Goal: Task Accomplishment & Management: Use online tool/utility

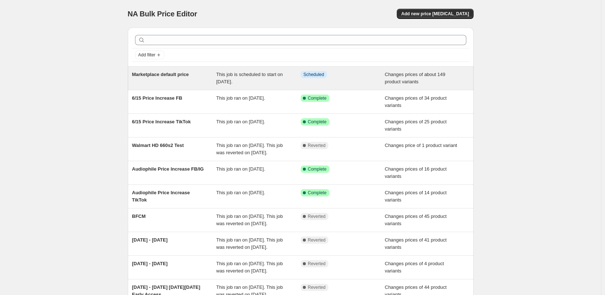
click at [315, 75] on span "Scheduled" at bounding box center [314, 75] width 21 height 6
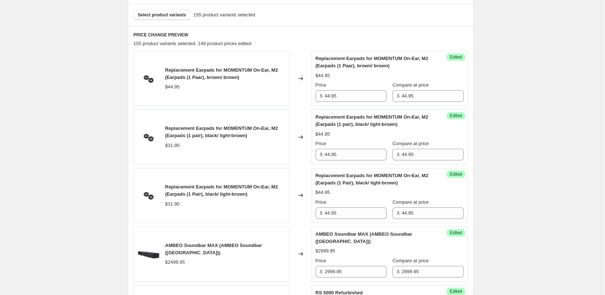
scroll to position [255, 0]
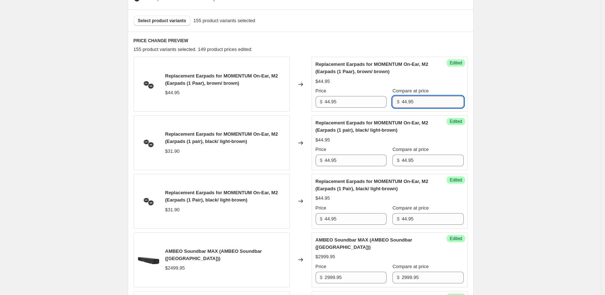
click at [425, 100] on input "44.95" at bounding box center [433, 102] width 62 height 12
click at [430, 162] on input "44.95" at bounding box center [433, 161] width 62 height 12
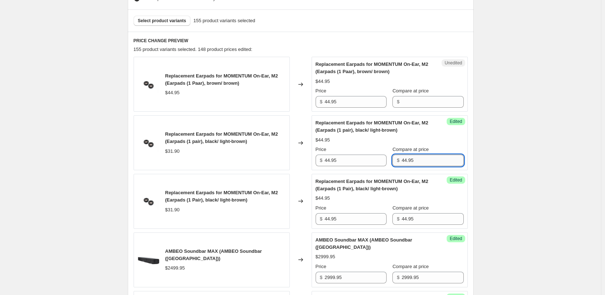
click at [430, 162] on input "44.95" at bounding box center [433, 161] width 62 height 12
click at [422, 218] on input "44.95" at bounding box center [433, 219] width 62 height 12
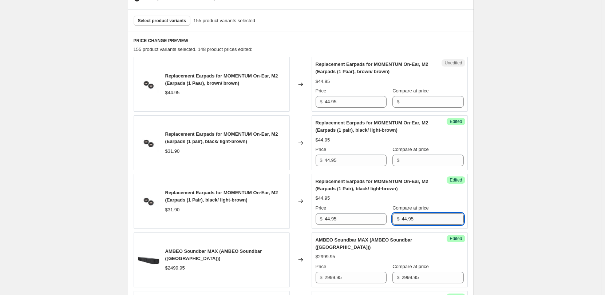
click at [422, 218] on input "44.95" at bounding box center [433, 219] width 62 height 12
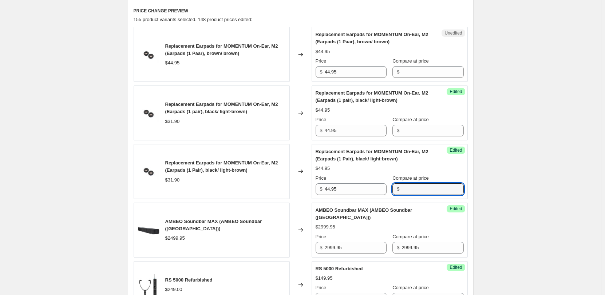
scroll to position [328, 0]
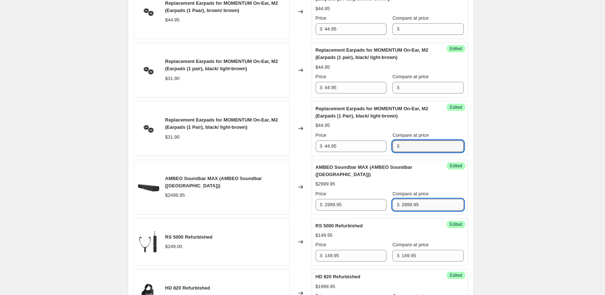
click at [423, 207] on input "2999.95" at bounding box center [433, 205] width 62 height 12
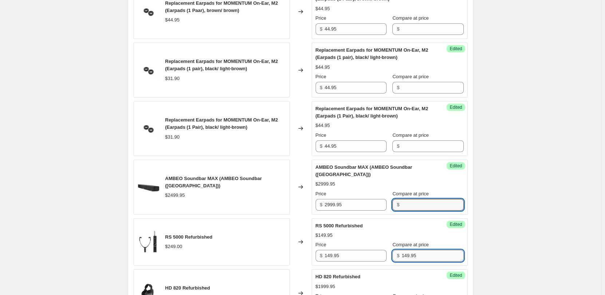
click at [416, 257] on input "149.95" at bounding box center [433, 256] width 62 height 12
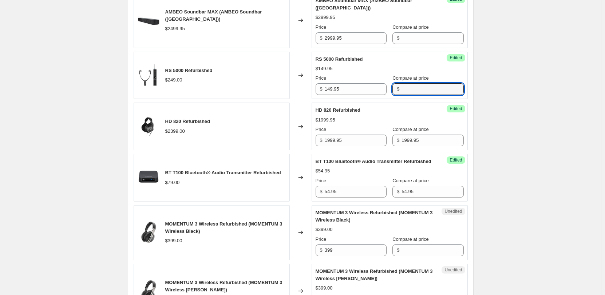
scroll to position [510, 0]
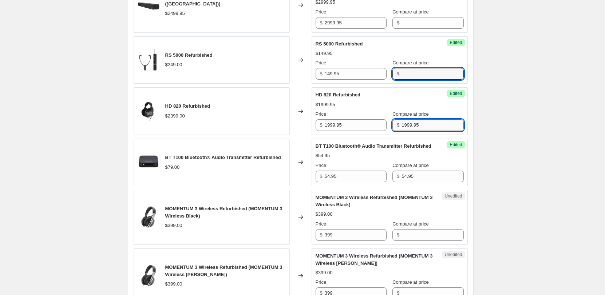
click at [421, 125] on input "1999.95" at bounding box center [433, 125] width 62 height 12
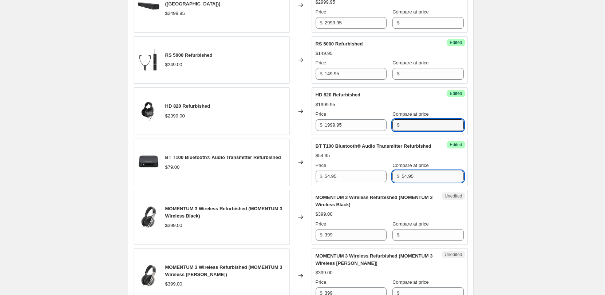
click at [412, 182] on input "54.95" at bounding box center [433, 177] width 62 height 12
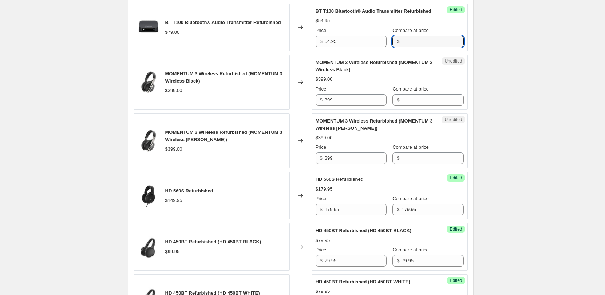
scroll to position [692, 0]
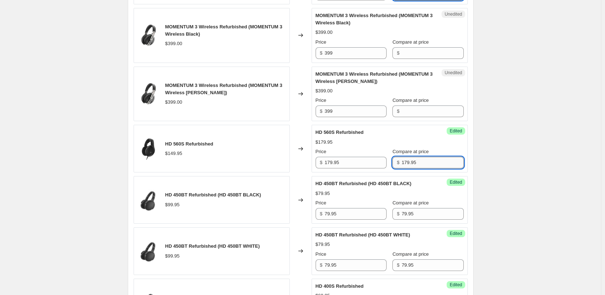
click at [420, 169] on input "179.95" at bounding box center [433, 163] width 62 height 12
click at [417, 220] on input "79.95" at bounding box center [433, 214] width 62 height 12
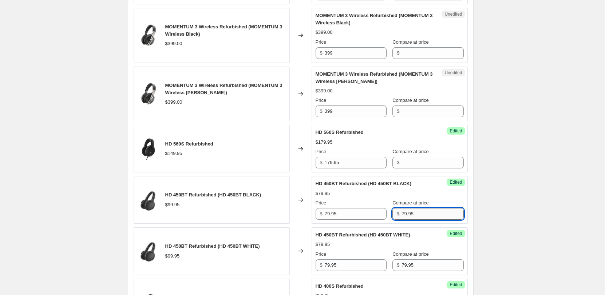
click at [417, 220] on input "79.95" at bounding box center [433, 214] width 62 height 12
click at [419, 271] on input "79.95" at bounding box center [433, 266] width 62 height 12
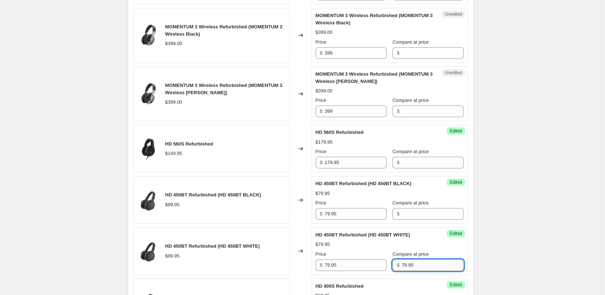
click at [419, 271] on input "79.95" at bounding box center [433, 266] width 62 height 12
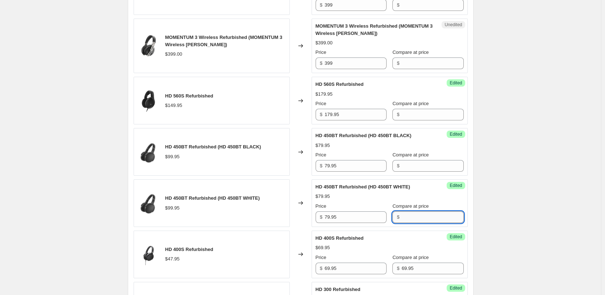
scroll to position [837, 0]
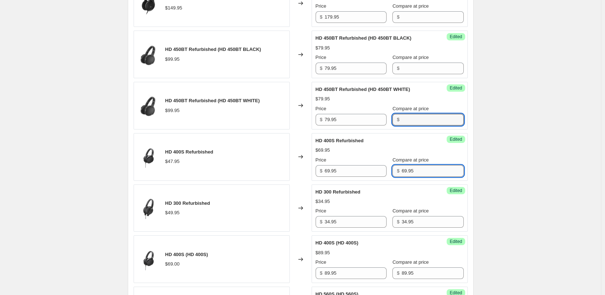
click at [420, 177] on input "69.95" at bounding box center [433, 171] width 62 height 12
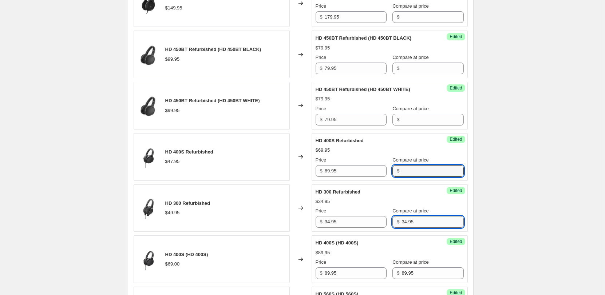
click at [413, 227] on input "34.95" at bounding box center [433, 222] width 62 height 12
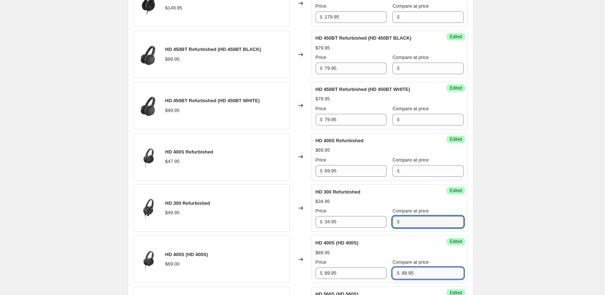
click at [414, 279] on input "89.95" at bounding box center [433, 274] width 62 height 12
click at [415, 279] on input "89.95" at bounding box center [433, 274] width 62 height 12
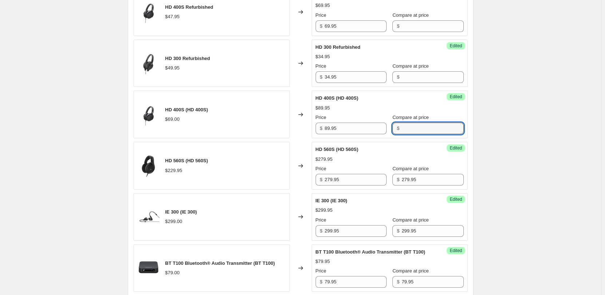
scroll to position [983, 0]
click at [419, 185] on input "279.95" at bounding box center [433, 179] width 62 height 12
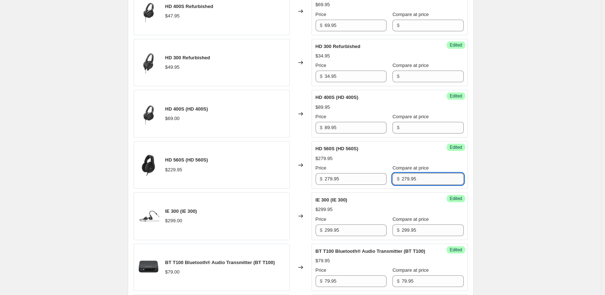
click at [419, 185] on input "279.95" at bounding box center [433, 179] width 62 height 12
click at [411, 235] on input "299.95" at bounding box center [433, 231] width 62 height 12
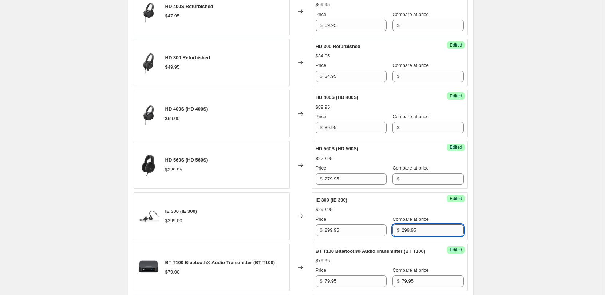
click at [411, 235] on input "299.95" at bounding box center [433, 231] width 62 height 12
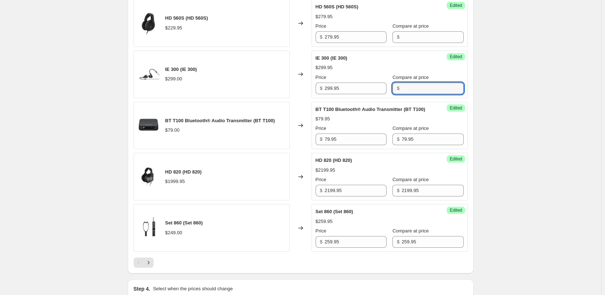
scroll to position [1129, 0]
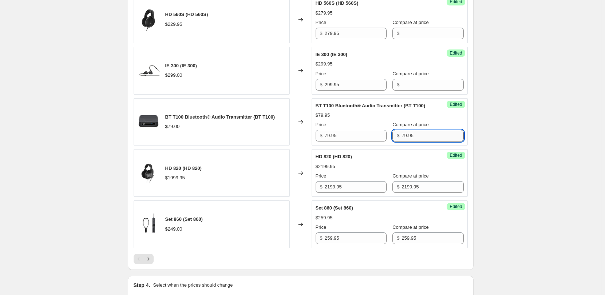
click at [419, 142] on input "79.95" at bounding box center [433, 136] width 62 height 12
click at [417, 142] on input "79.95" at bounding box center [433, 136] width 62 height 12
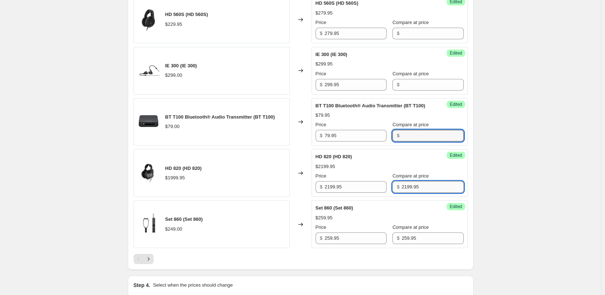
click at [413, 193] on input "2199.95" at bounding box center [433, 187] width 62 height 12
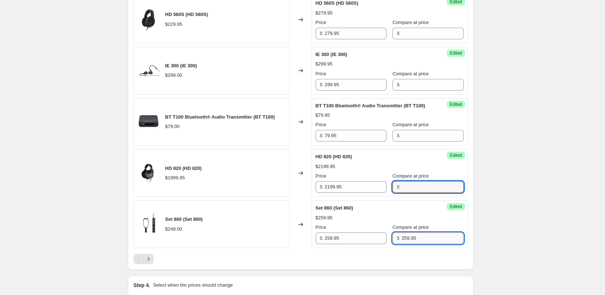
click at [413, 244] on input "259.95" at bounding box center [433, 239] width 62 height 12
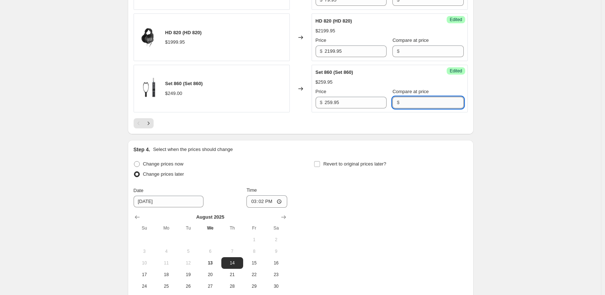
scroll to position [1274, 0]
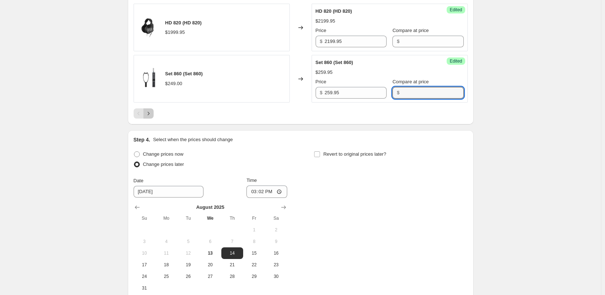
click at [150, 117] on icon "Next" at bounding box center [148, 113] width 7 height 7
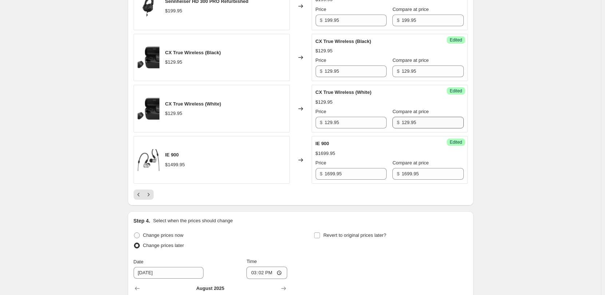
scroll to position [1129, 0]
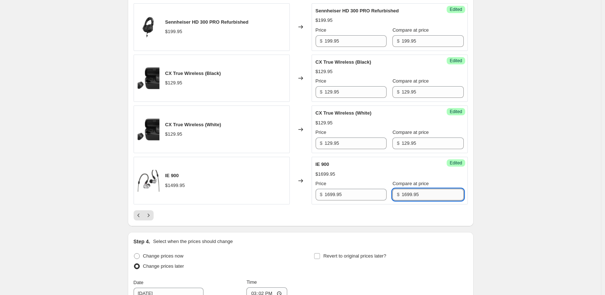
click at [427, 196] on input "1699.95" at bounding box center [433, 195] width 62 height 12
click at [429, 141] on input "129.95" at bounding box center [433, 144] width 62 height 12
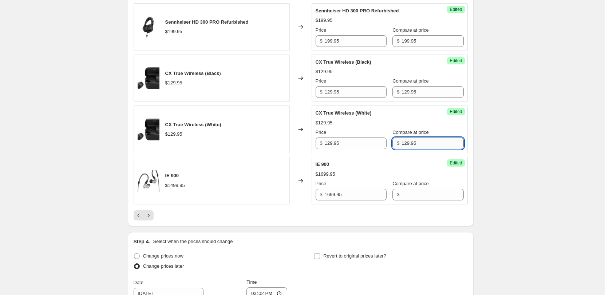
click at [429, 141] on input "129.95" at bounding box center [433, 144] width 62 height 12
click at [422, 94] on input "129.95" at bounding box center [433, 92] width 62 height 12
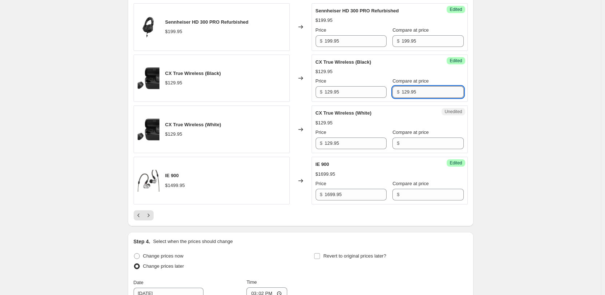
click at [422, 94] on input "129.95" at bounding box center [433, 92] width 62 height 12
click at [427, 41] on input "199.95" at bounding box center [433, 41] width 62 height 12
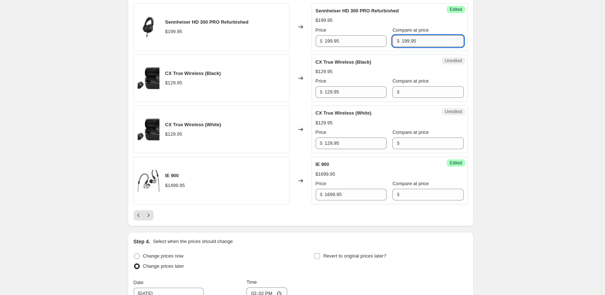
click at [427, 41] on input "199.95" at bounding box center [433, 41] width 62 height 12
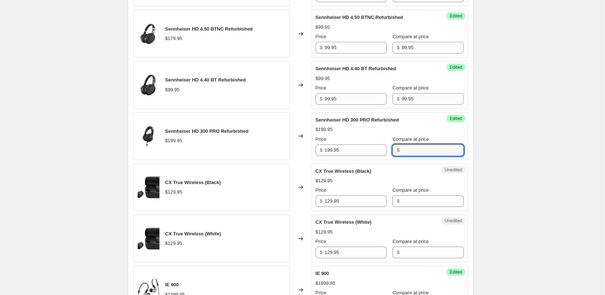
scroll to position [983, 0]
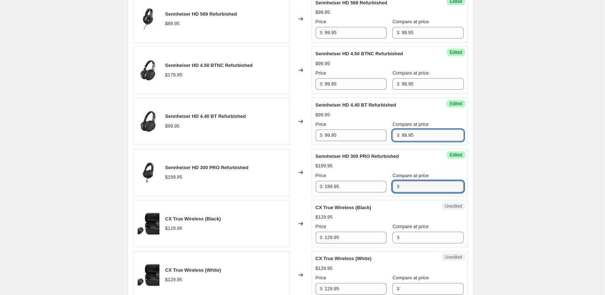
click at [427, 134] on input "99.95" at bounding box center [433, 136] width 62 height 12
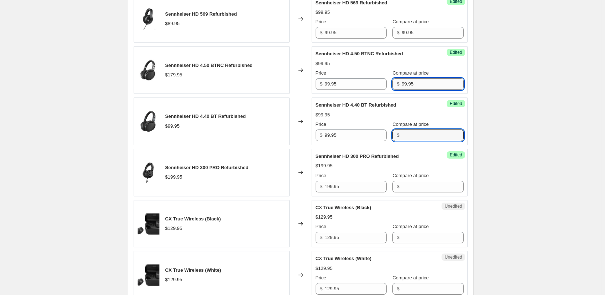
click at [423, 87] on input "99.95" at bounding box center [433, 84] width 62 height 12
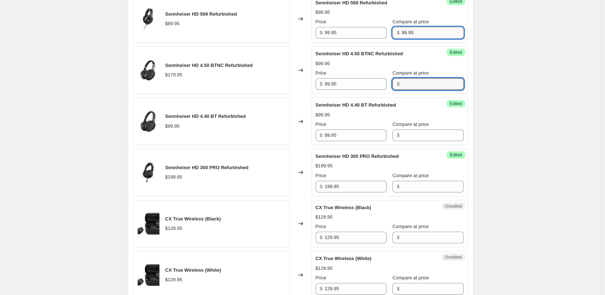
click at [418, 35] on input "99.95" at bounding box center [433, 33] width 62 height 12
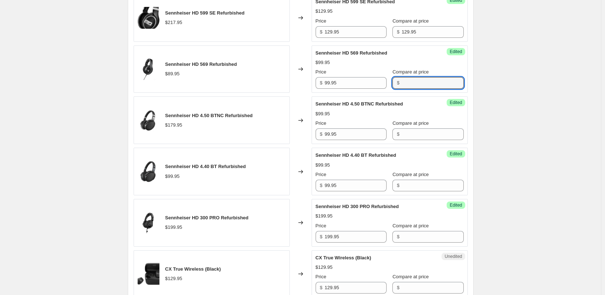
scroll to position [837, 0]
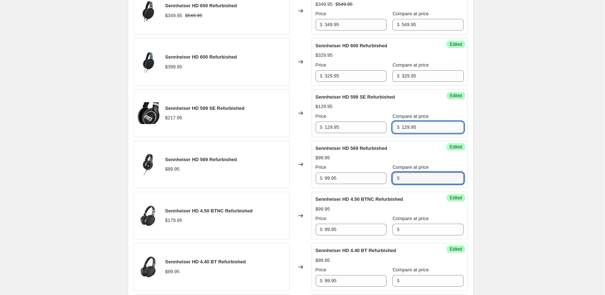
click at [420, 130] on input "129.95" at bounding box center [433, 128] width 62 height 12
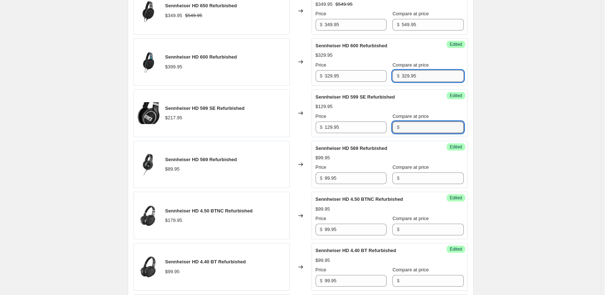
click at [424, 75] on input "329.95" at bounding box center [433, 76] width 62 height 12
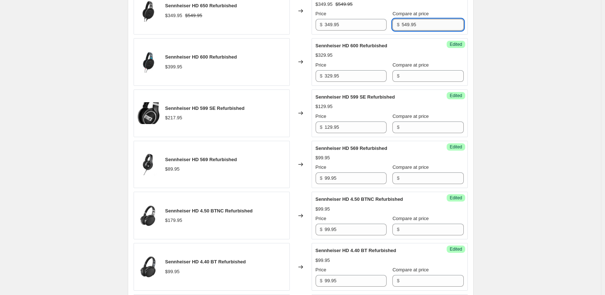
click at [418, 23] on input "549.95" at bounding box center [433, 25] width 62 height 12
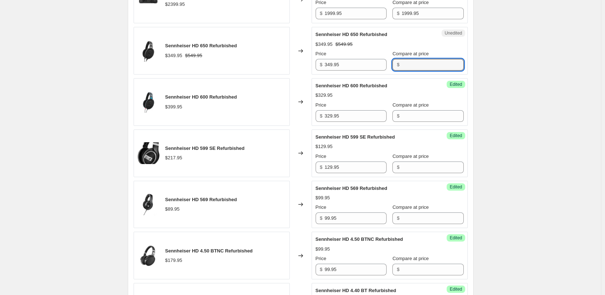
scroll to position [728, 0]
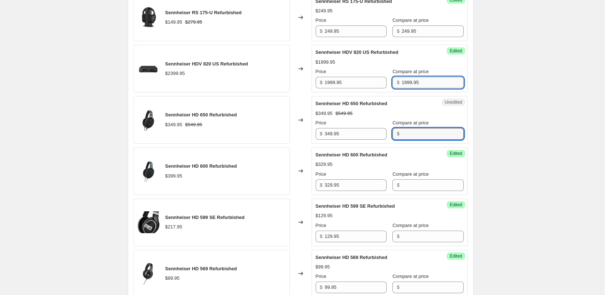
click at [419, 83] on input "1999.95" at bounding box center [433, 83] width 62 height 12
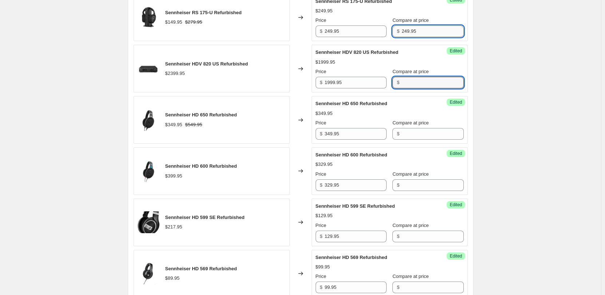
click at [418, 32] on input "249.95" at bounding box center [433, 31] width 62 height 12
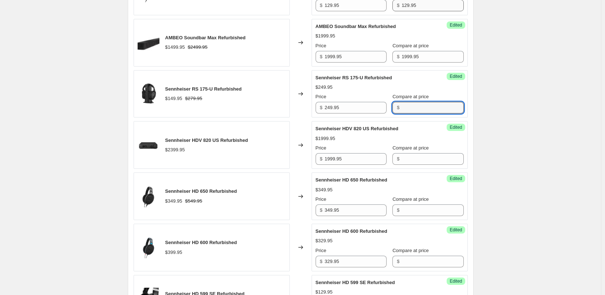
scroll to position [583, 0]
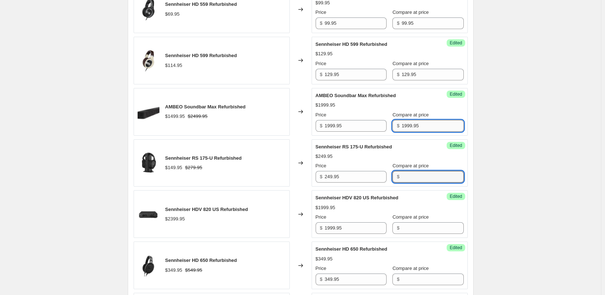
click at [430, 127] on input "1999.95" at bounding box center [433, 126] width 62 height 12
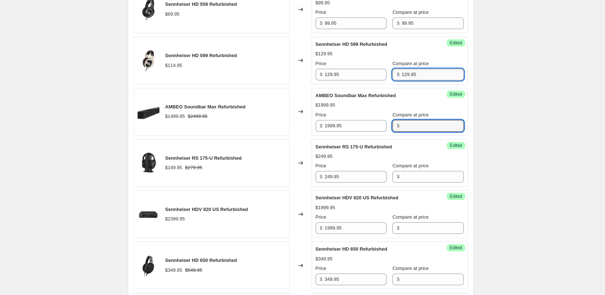
click at [420, 72] on input "129.95" at bounding box center [433, 75] width 62 height 12
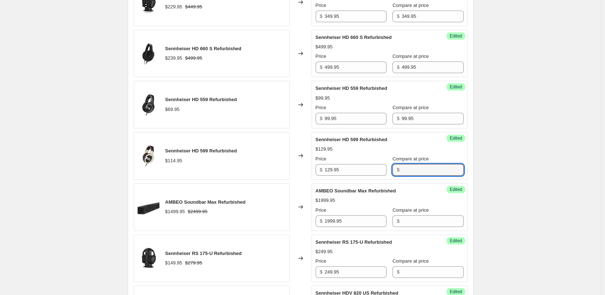
scroll to position [473, 0]
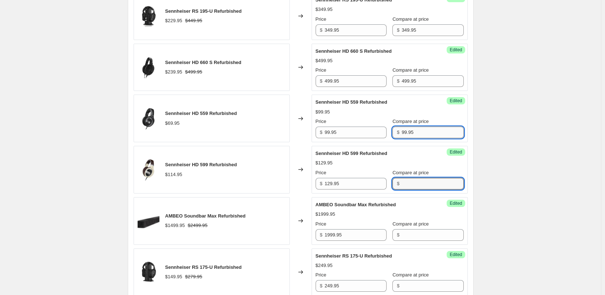
click at [417, 135] on input "99.95" at bounding box center [433, 133] width 62 height 12
click at [419, 75] on div "Compare at price $ 499.95" at bounding box center [428, 77] width 71 height 20
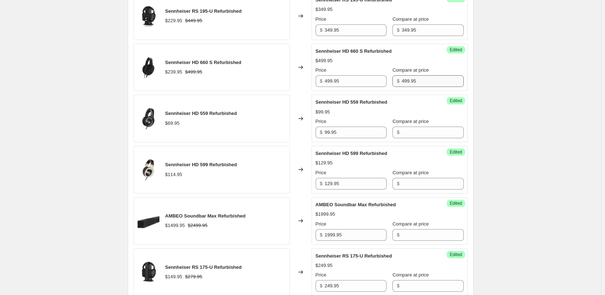
drag, startPoint x: 419, startPoint y: 75, endPoint x: 419, endPoint y: 80, distance: 5.1
click at [419, 75] on div "Compare at price $ 499.95" at bounding box center [428, 77] width 71 height 20
click at [420, 80] on input "499.95" at bounding box center [433, 81] width 62 height 12
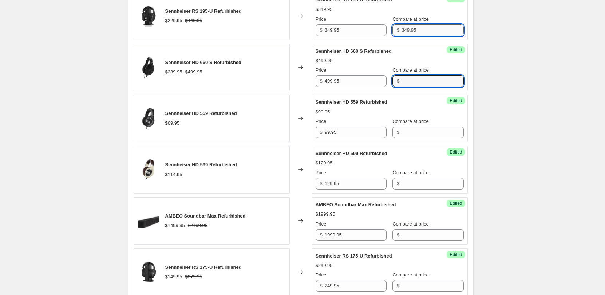
click at [423, 33] on input "349.95" at bounding box center [433, 30] width 62 height 12
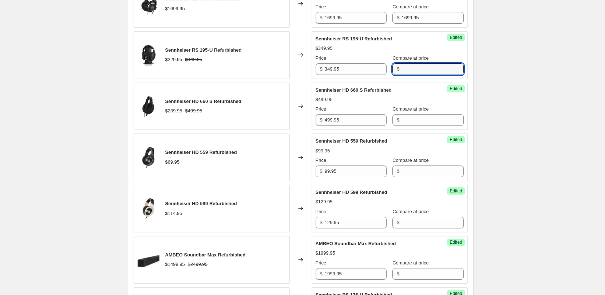
scroll to position [328, 0]
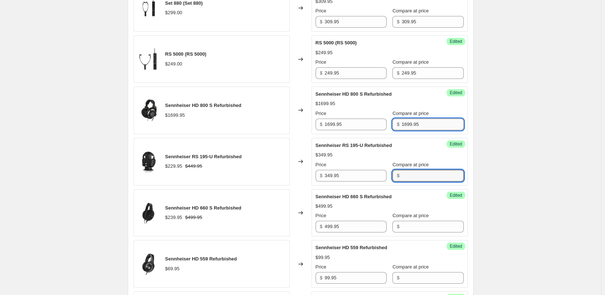
click at [419, 124] on input "1699.95" at bounding box center [433, 125] width 62 height 12
click at [420, 124] on input "1699.95" at bounding box center [433, 125] width 62 height 12
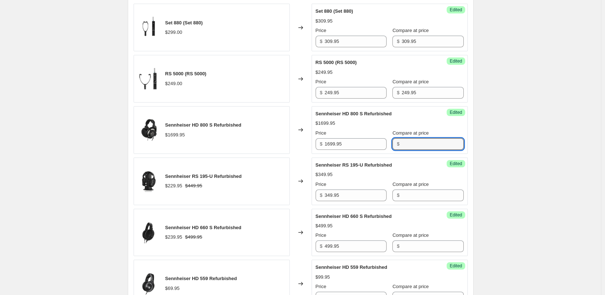
scroll to position [291, 0]
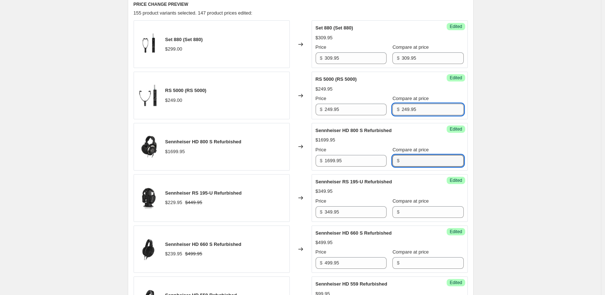
click at [411, 108] on input "249.95" at bounding box center [433, 110] width 62 height 12
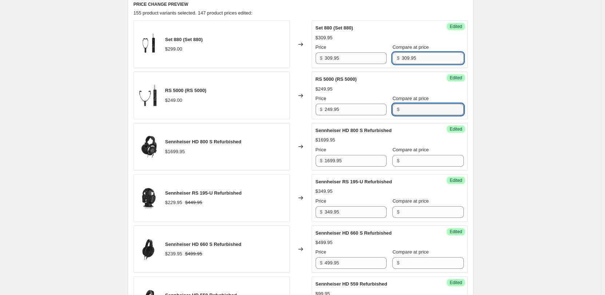
click at [422, 60] on input "309.95" at bounding box center [433, 58] width 62 height 12
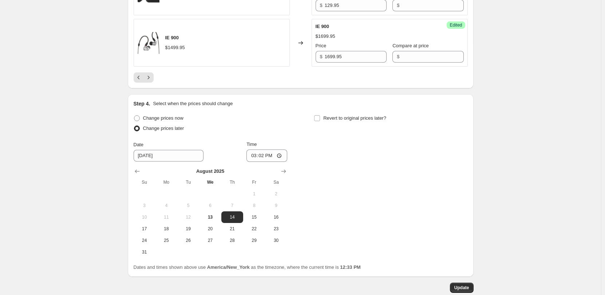
scroll to position [1309, 0]
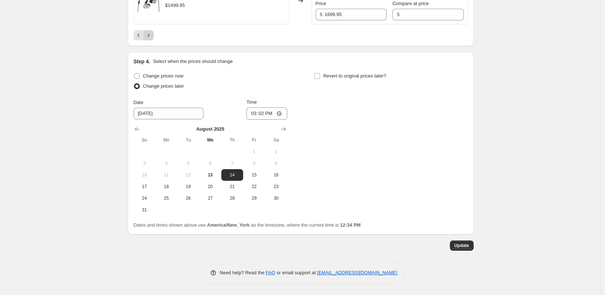
click at [152, 34] on icon "Next" at bounding box center [148, 35] width 7 height 7
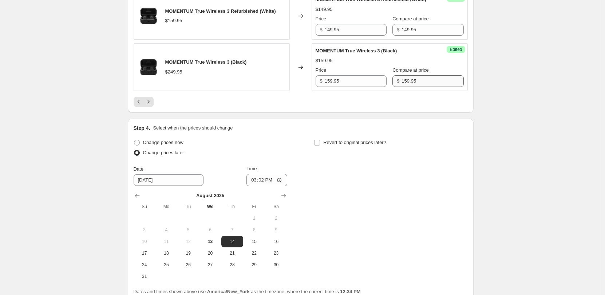
scroll to position [1236, 0]
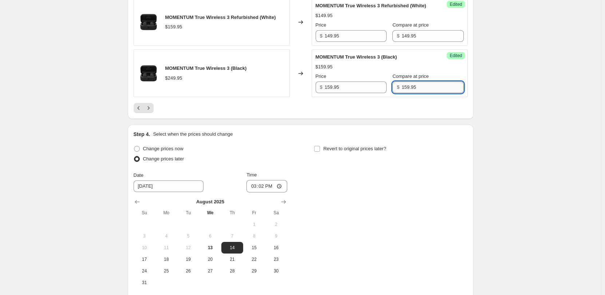
click at [420, 93] on input "159.95" at bounding box center [433, 88] width 62 height 12
click at [424, 42] on input "149.95" at bounding box center [433, 36] width 62 height 12
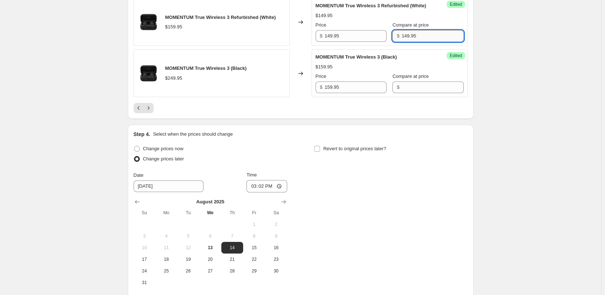
click at [424, 42] on input "149.95" at bounding box center [433, 36] width 62 height 12
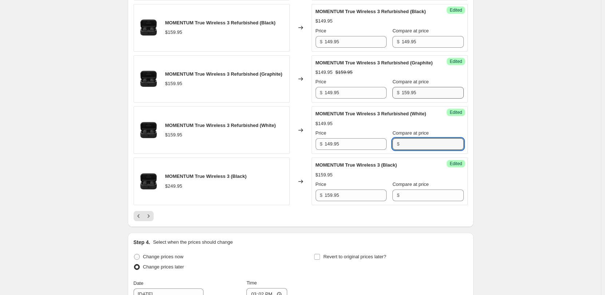
scroll to position [1127, 0]
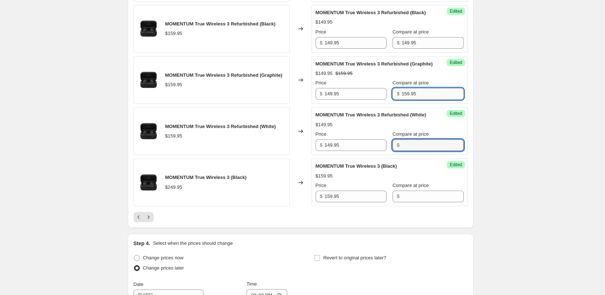
click at [427, 100] on input "159.95" at bounding box center [433, 94] width 62 height 12
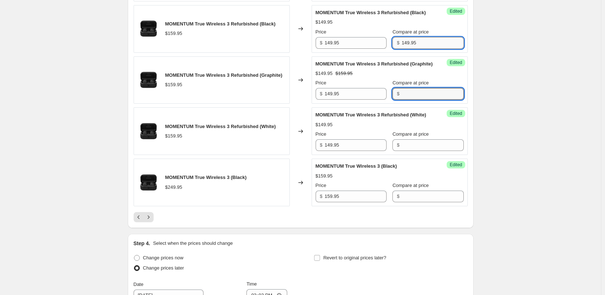
click at [430, 48] on input "149.95" at bounding box center [433, 43] width 62 height 12
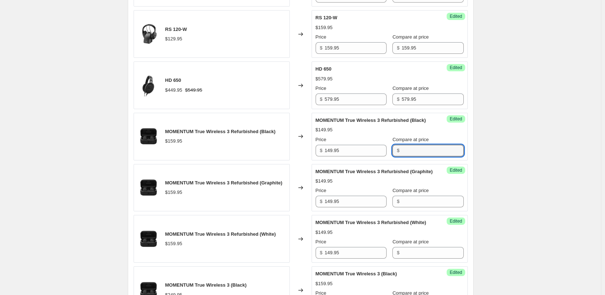
scroll to position [1018, 0]
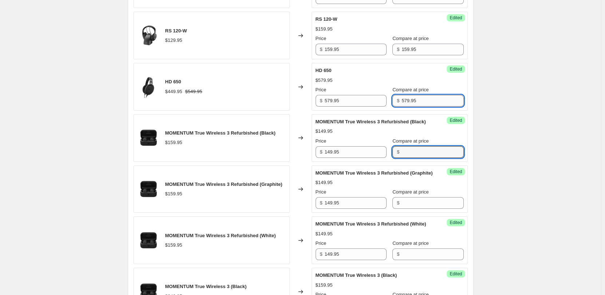
click at [426, 106] on input "579.95" at bounding box center [433, 101] width 62 height 12
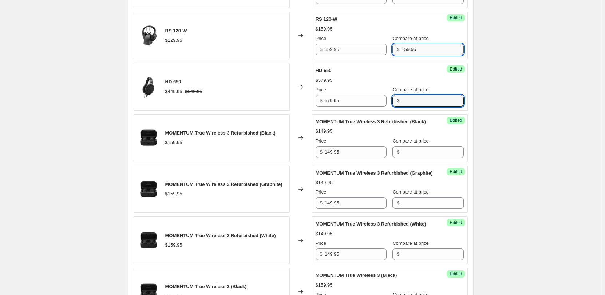
click at [426, 48] on input "159.95" at bounding box center [433, 50] width 62 height 12
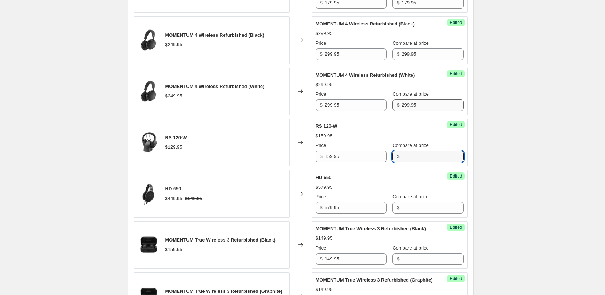
scroll to position [908, 0]
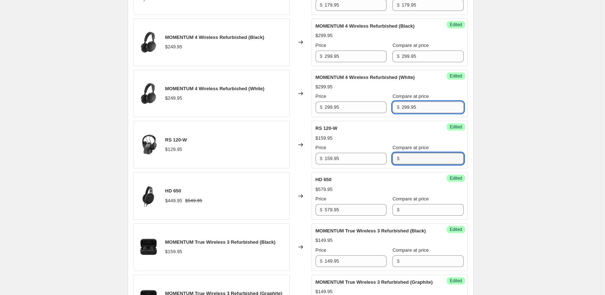
click at [421, 107] on input "299.95" at bounding box center [433, 108] width 62 height 12
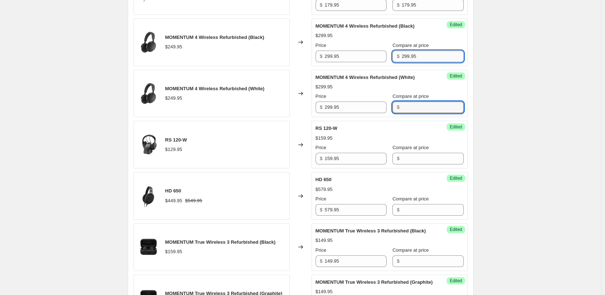
click at [421, 57] on input "299.95" at bounding box center [433, 57] width 62 height 12
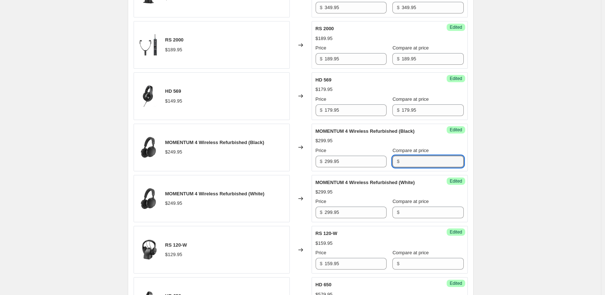
scroll to position [799, 0]
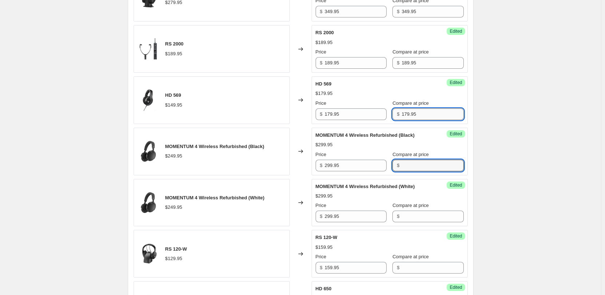
click at [423, 113] on input "179.95" at bounding box center [433, 115] width 62 height 12
click at [422, 113] on input "179.95" at bounding box center [433, 115] width 62 height 12
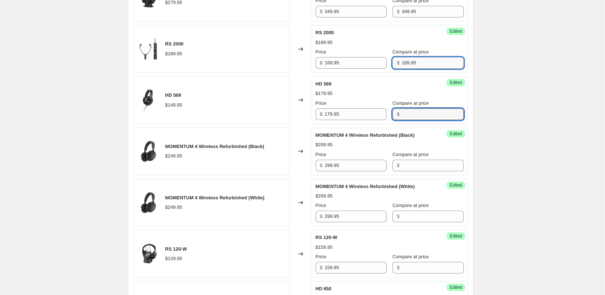
click at [425, 62] on input "189.95" at bounding box center [433, 63] width 62 height 12
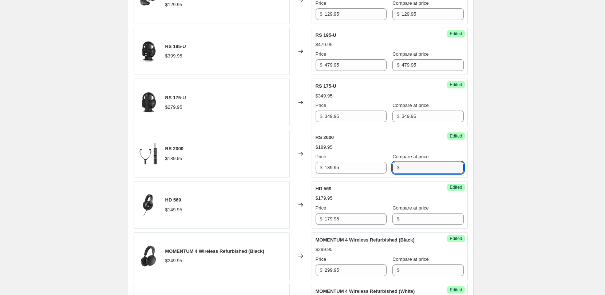
scroll to position [690, 0]
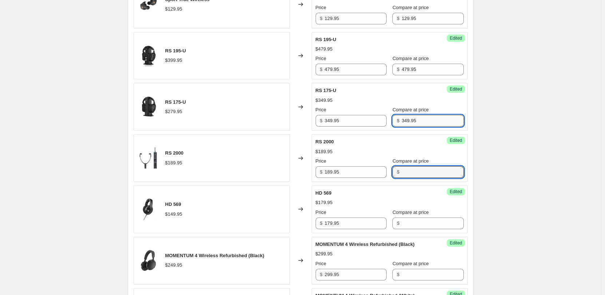
click at [422, 118] on input "349.95" at bounding box center [433, 121] width 62 height 12
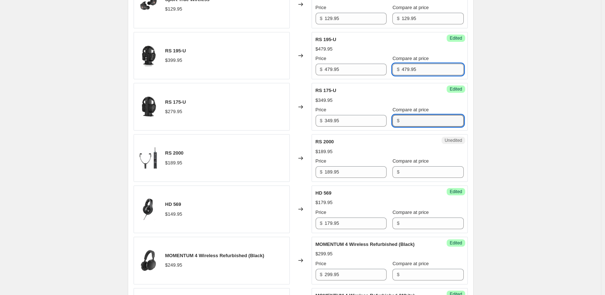
click at [422, 70] on input "479.95" at bounding box center [433, 70] width 62 height 12
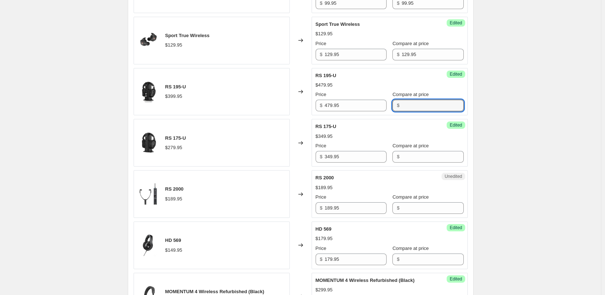
scroll to position [654, 0]
click at [426, 60] on input "129.95" at bounding box center [433, 55] width 62 height 12
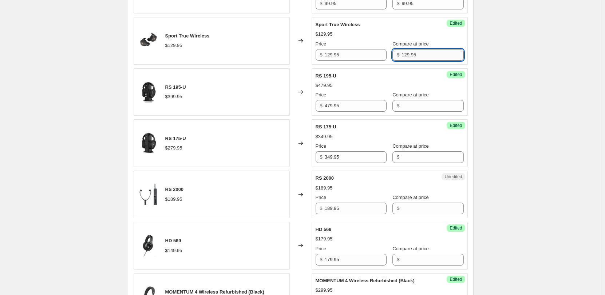
click at [426, 60] on input "129.95" at bounding box center [433, 55] width 62 height 12
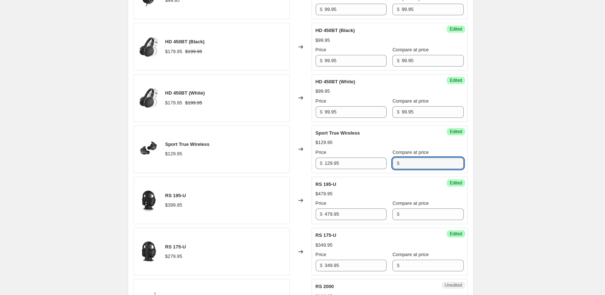
scroll to position [544, 0]
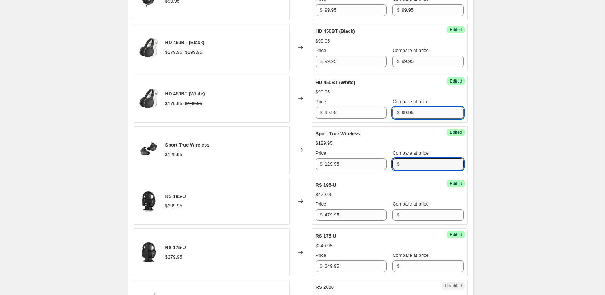
click at [419, 115] on input "99.95" at bounding box center [433, 113] width 62 height 12
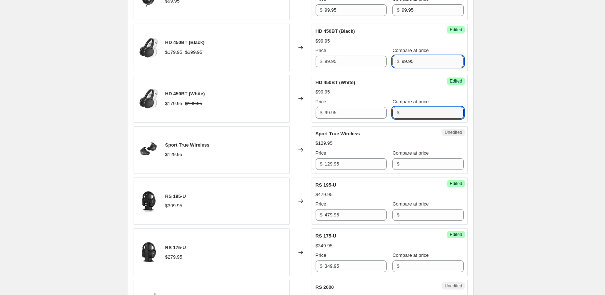
click at [425, 61] on input "99.95" at bounding box center [433, 62] width 62 height 12
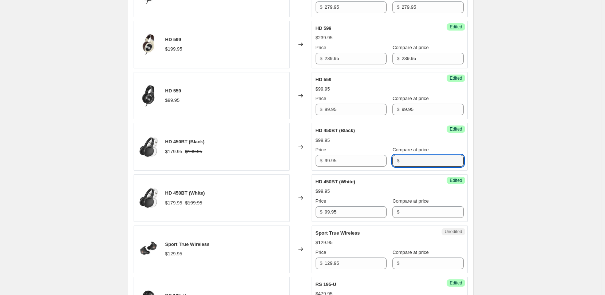
scroll to position [435, 0]
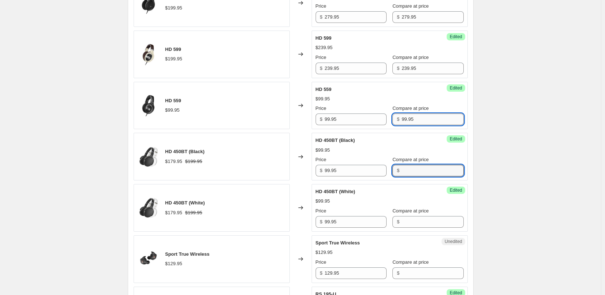
click at [423, 119] on input "99.95" at bounding box center [433, 120] width 62 height 12
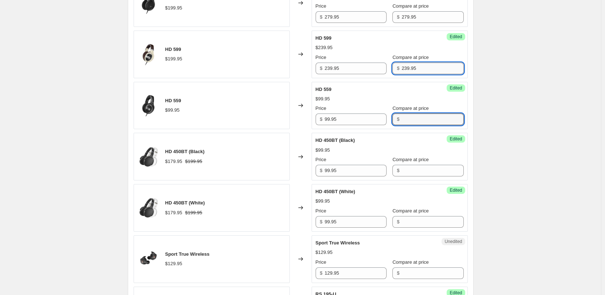
click at [417, 67] on input "239.95" at bounding box center [433, 69] width 62 height 12
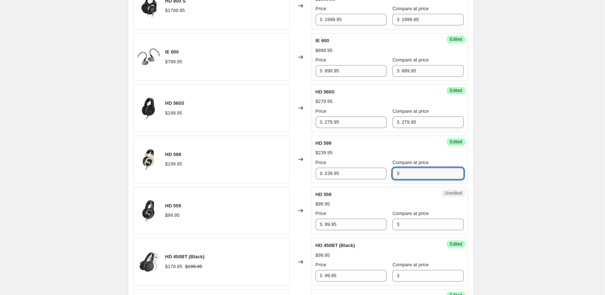
scroll to position [326, 0]
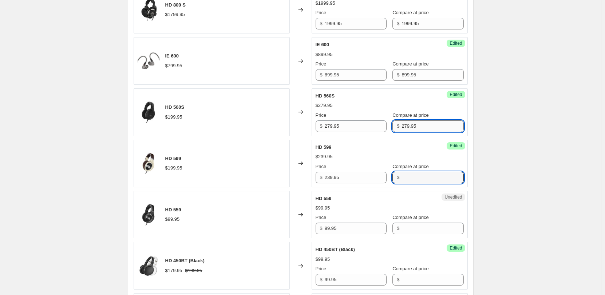
click at [419, 121] on input "279.95" at bounding box center [433, 127] width 62 height 12
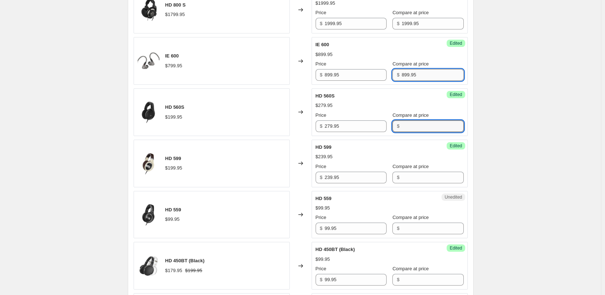
click at [421, 77] on input "899.95" at bounding box center [433, 75] width 62 height 12
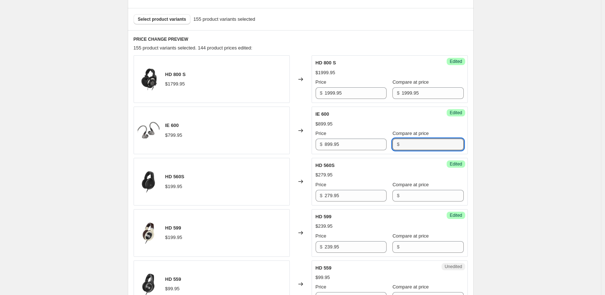
scroll to position [253, 0]
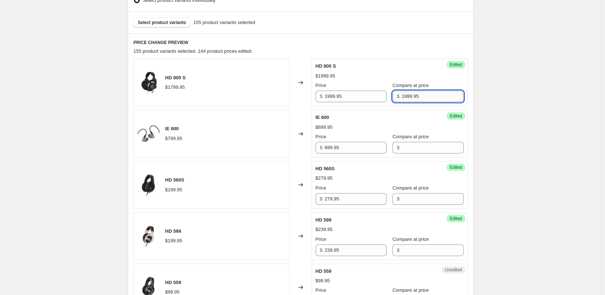
click at [420, 96] on input "1999.95" at bounding box center [433, 97] width 62 height 12
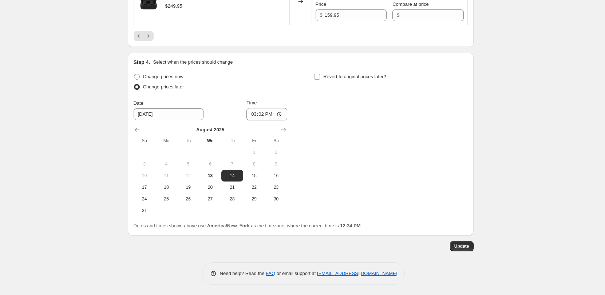
scroll to position [1331, 0]
click at [147, 36] on icon "Next" at bounding box center [148, 35] width 7 height 7
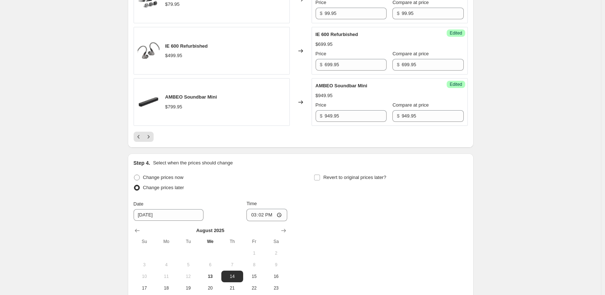
scroll to position [1200, 0]
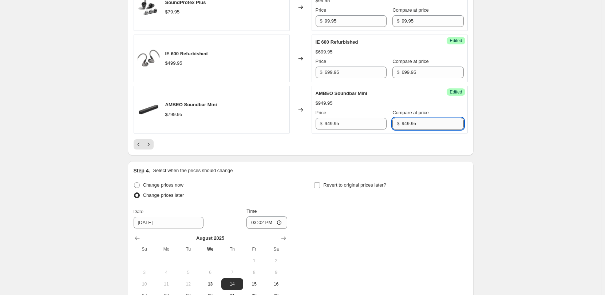
click at [429, 122] on input "949.95" at bounding box center [433, 124] width 62 height 12
click at [425, 74] on input "699.95" at bounding box center [433, 73] width 62 height 12
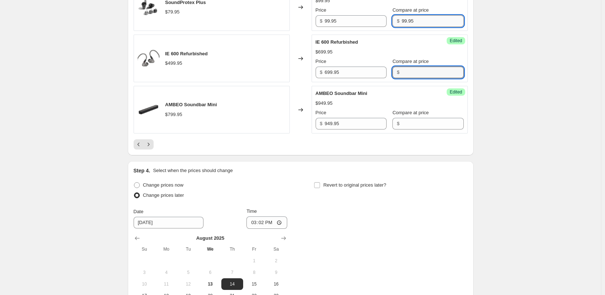
click at [421, 22] on input "99.95" at bounding box center [433, 21] width 62 height 12
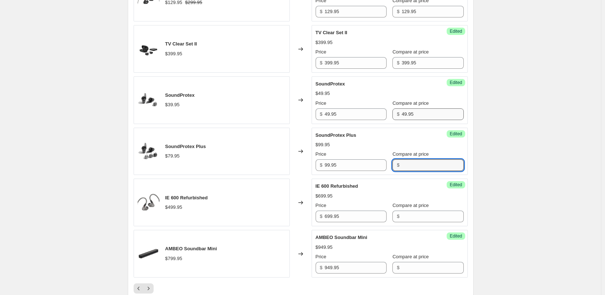
scroll to position [1054, 0]
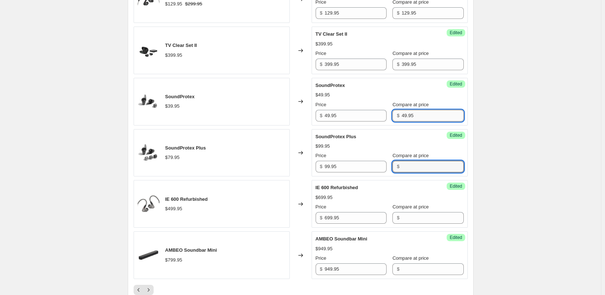
click at [425, 111] on input "49.95" at bounding box center [433, 116] width 62 height 12
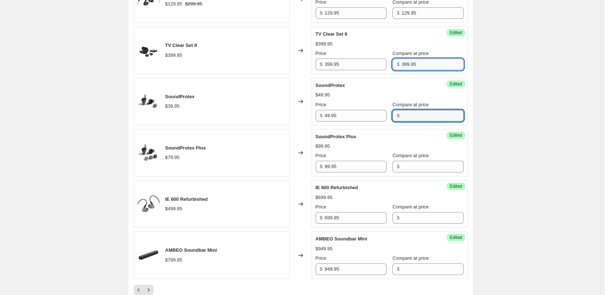
click at [423, 66] on input "399.95" at bounding box center [433, 65] width 62 height 12
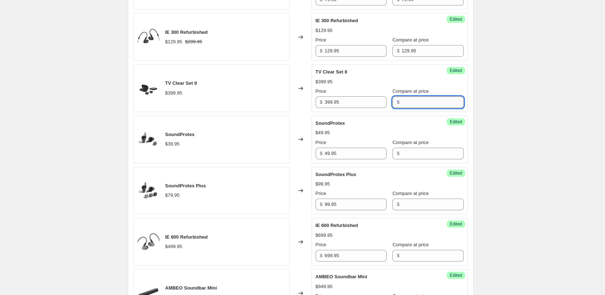
scroll to position [981, 0]
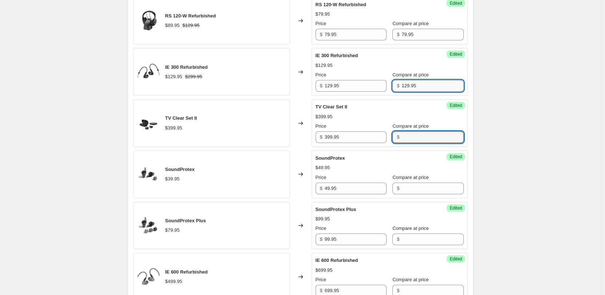
click at [421, 87] on input "129.95" at bounding box center [433, 86] width 62 height 12
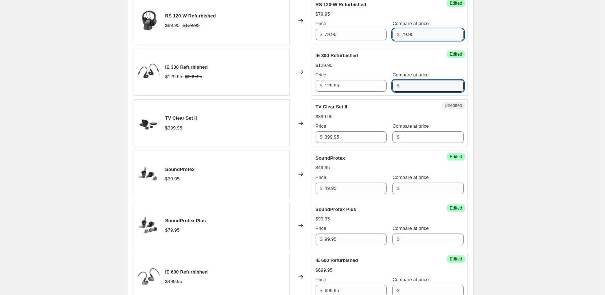
click at [414, 33] on input "79.95" at bounding box center [433, 35] width 62 height 12
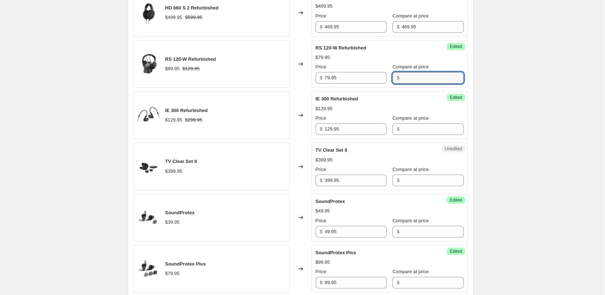
scroll to position [872, 0]
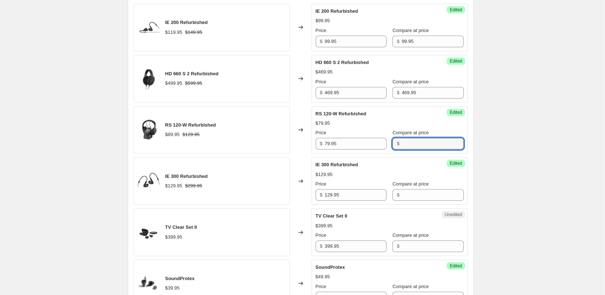
click at [420, 99] on div "Success Edited HD 660 S 2 Refurbished $469.95 Price $ 469.95 Compare at price $…" at bounding box center [390, 79] width 156 height 48
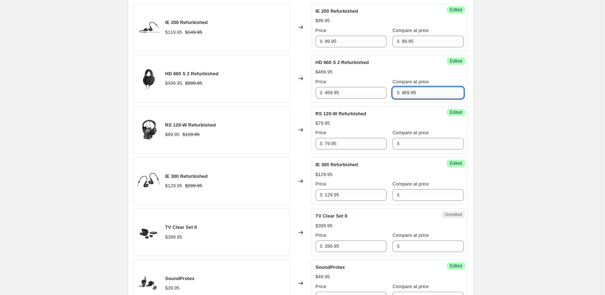
click at [422, 94] on input "469.95" at bounding box center [433, 93] width 62 height 12
click at [413, 44] on input "99.95" at bounding box center [433, 42] width 62 height 12
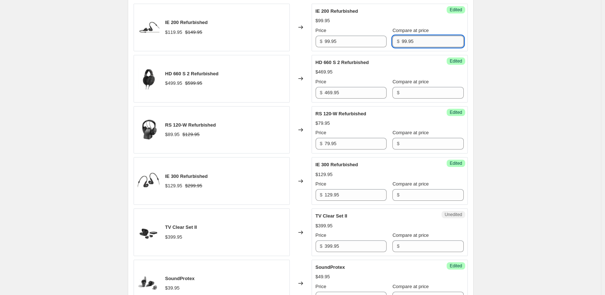
click at [413, 44] on input "99.95" at bounding box center [433, 42] width 62 height 12
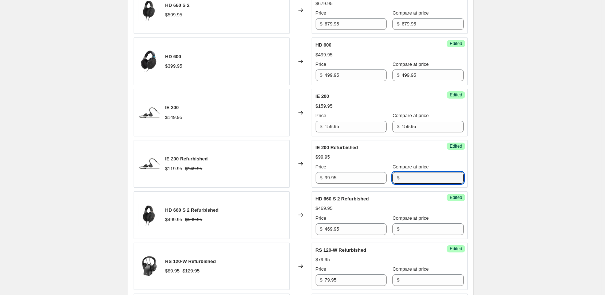
scroll to position [726, 0]
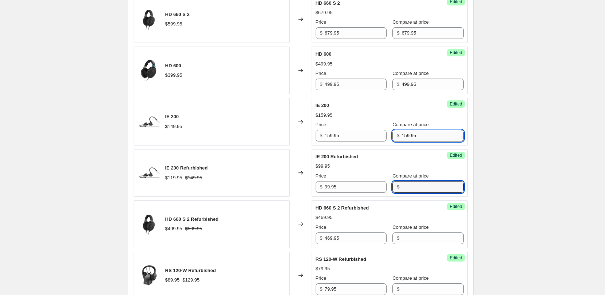
click at [424, 134] on input "159.95" at bounding box center [433, 136] width 62 height 12
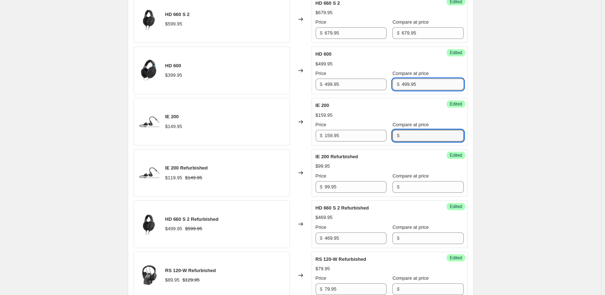
click at [416, 87] on input "499.95" at bounding box center [433, 85] width 62 height 12
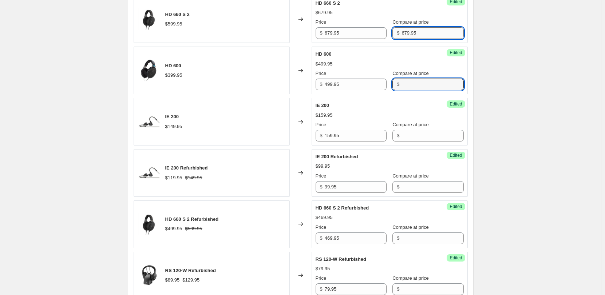
click at [418, 32] on input "679.95" at bounding box center [433, 33] width 62 height 12
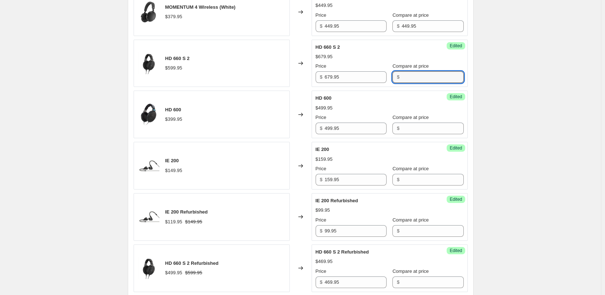
scroll to position [617, 0]
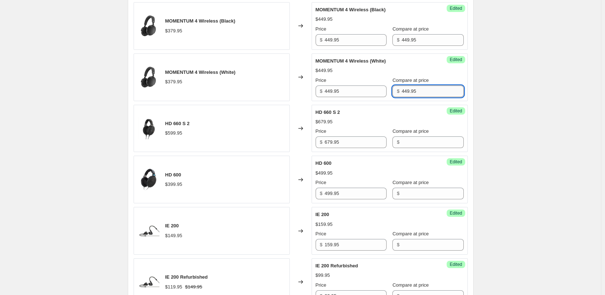
click at [423, 91] on input "449.95" at bounding box center [433, 92] width 62 height 12
click at [419, 41] on input "449.95" at bounding box center [433, 40] width 62 height 12
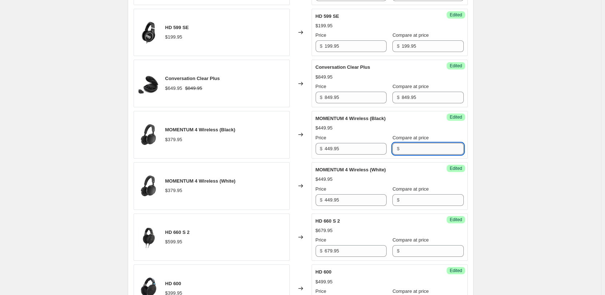
scroll to position [508, 0]
click at [423, 96] on input "849.95" at bounding box center [433, 98] width 62 height 12
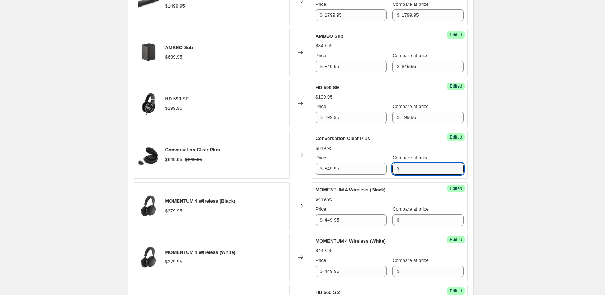
scroll to position [435, 0]
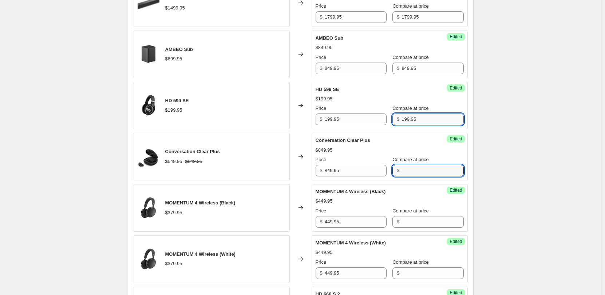
click at [420, 116] on input "199.95" at bounding box center [433, 120] width 62 height 12
drag, startPoint x: 420, startPoint y: 116, endPoint x: 423, endPoint y: 108, distance: 8.5
click at [421, 116] on input "199.95" at bounding box center [433, 120] width 62 height 12
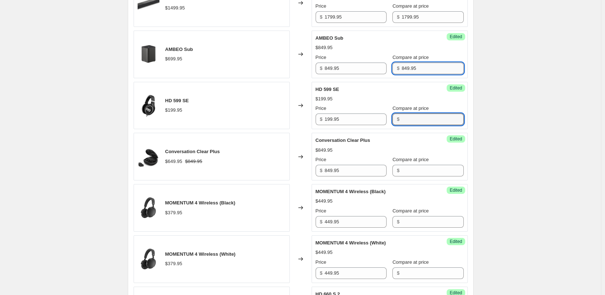
click at [419, 69] on input "849.95" at bounding box center [433, 69] width 62 height 12
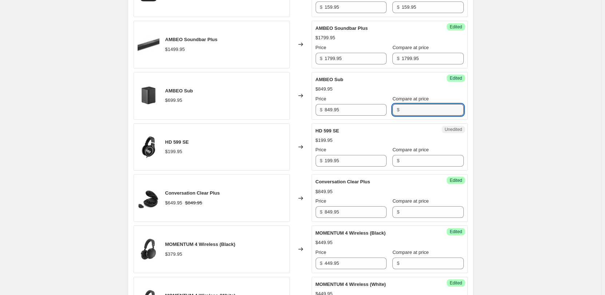
scroll to position [362, 0]
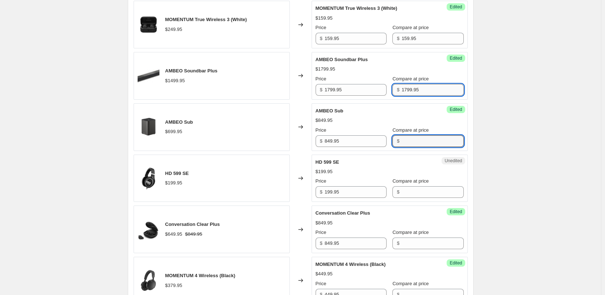
click at [425, 89] on input "1799.95" at bounding box center [433, 90] width 62 height 12
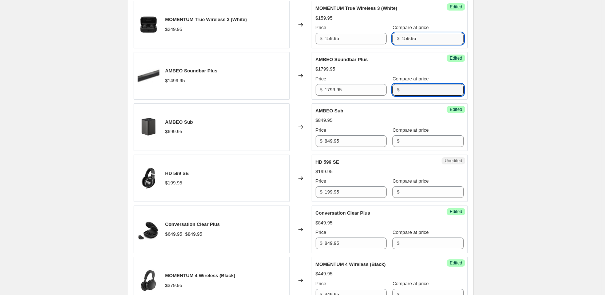
click at [420, 40] on input "159.95" at bounding box center [433, 39] width 62 height 12
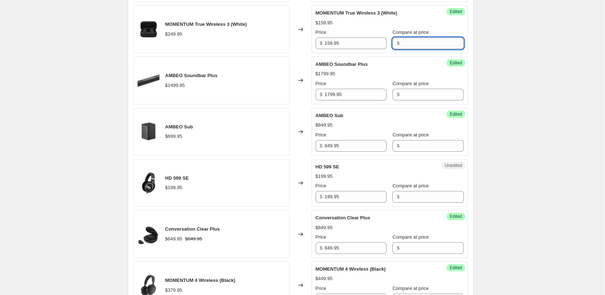
scroll to position [289, 0]
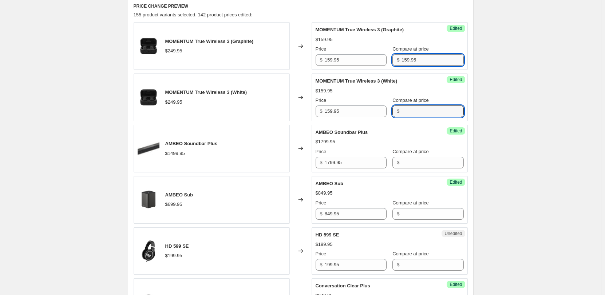
click at [422, 63] on input "159.95" at bounding box center [433, 60] width 62 height 12
click at [422, 84] on div "MOMENTUM True Wireless 3 (White) $159.95 Price $ 159.95 Compare at price $" at bounding box center [390, 98] width 148 height 40
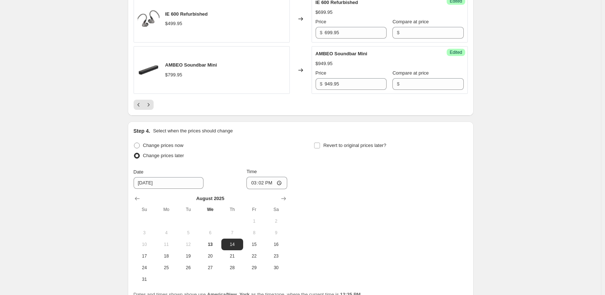
scroll to position [1309, 0]
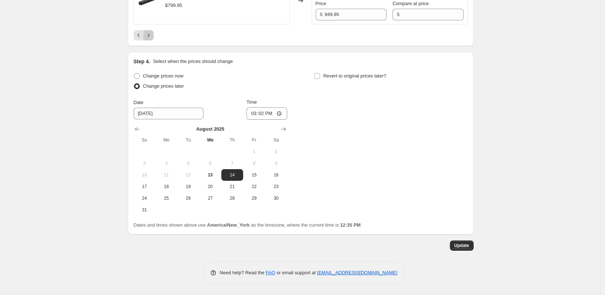
click at [149, 37] on icon "Next" at bounding box center [148, 35] width 7 height 7
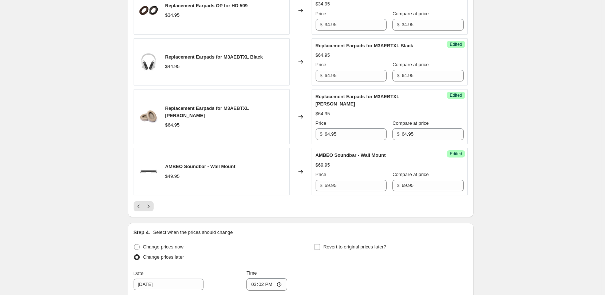
scroll to position [1163, 0]
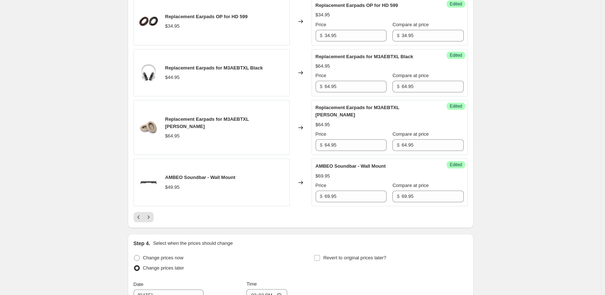
click at [430, 206] on div "Success Edited AMBEO Soundbar - Wall Mount $69.95 Price $ 69.95 Compare at pric…" at bounding box center [390, 183] width 156 height 48
click at [430, 202] on input "69.95" at bounding box center [433, 197] width 62 height 12
click at [428, 202] on input "69.95" at bounding box center [433, 197] width 62 height 12
click at [427, 202] on input "69.95" at bounding box center [433, 197] width 62 height 12
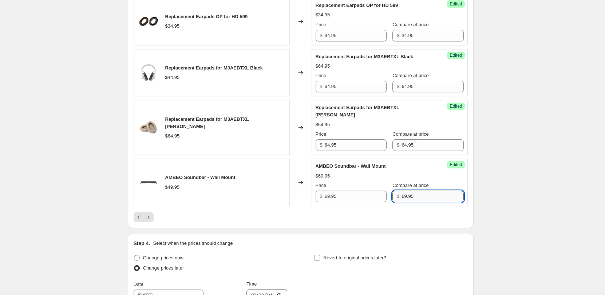
click at [427, 202] on input "69.95" at bounding box center [433, 197] width 62 height 12
click at [415, 151] on input "64.95" at bounding box center [433, 145] width 62 height 12
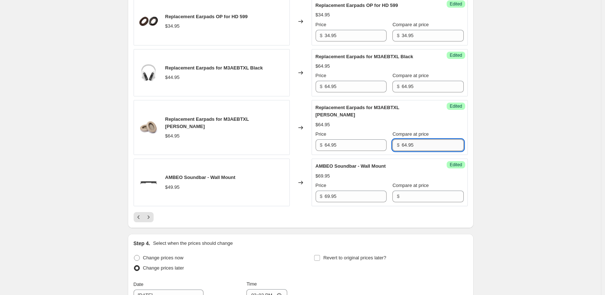
click at [415, 151] on input "64.95" at bounding box center [433, 145] width 62 height 12
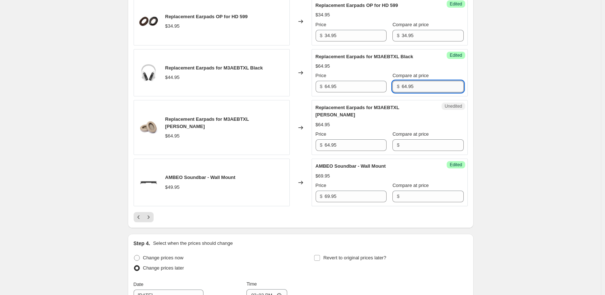
click at [414, 92] on input "64.95" at bounding box center [433, 87] width 62 height 12
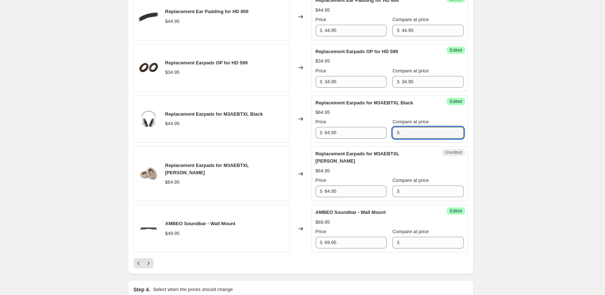
scroll to position [1091, 0]
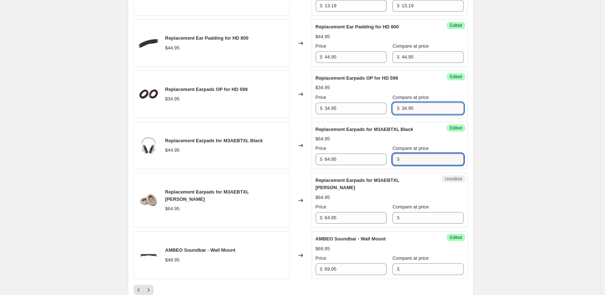
click at [427, 114] on input "34.95" at bounding box center [433, 109] width 62 height 12
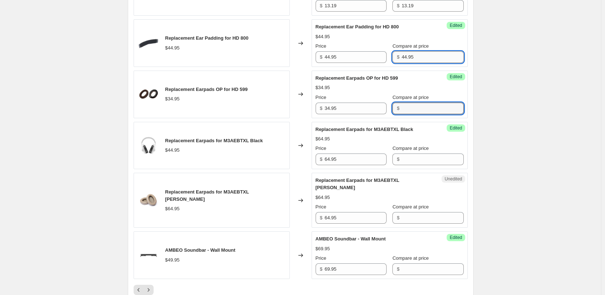
click at [419, 63] on input "44.95" at bounding box center [433, 57] width 62 height 12
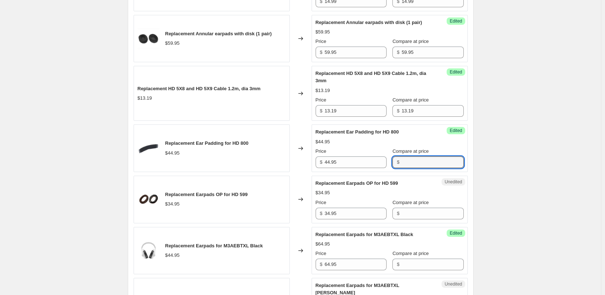
scroll to position [981, 0]
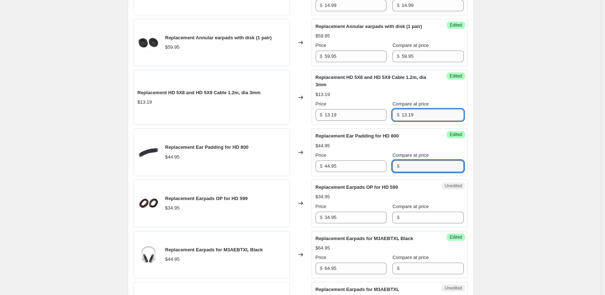
click at [415, 121] on input "13.19" at bounding box center [433, 115] width 62 height 12
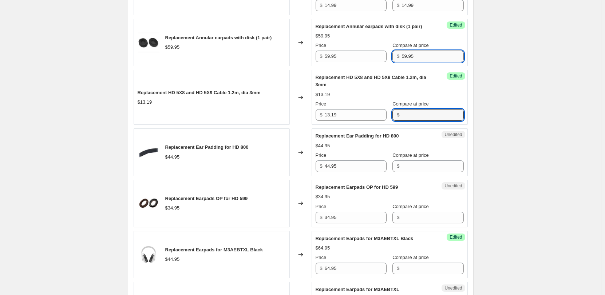
click at [419, 62] on input "59.95" at bounding box center [433, 57] width 62 height 12
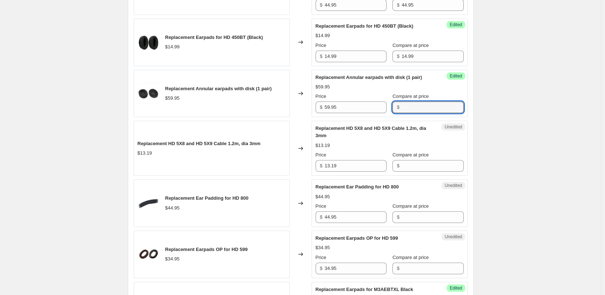
scroll to position [872, 0]
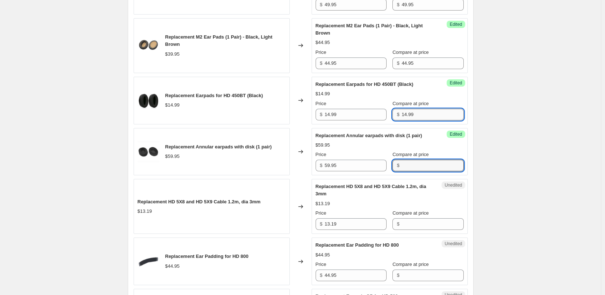
click at [414, 118] on input "14.99" at bounding box center [433, 115] width 62 height 12
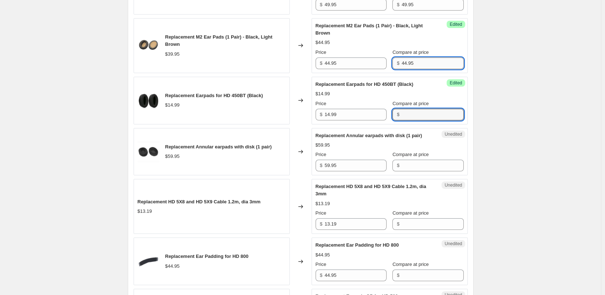
click at [416, 61] on input "44.95" at bounding box center [433, 64] width 62 height 12
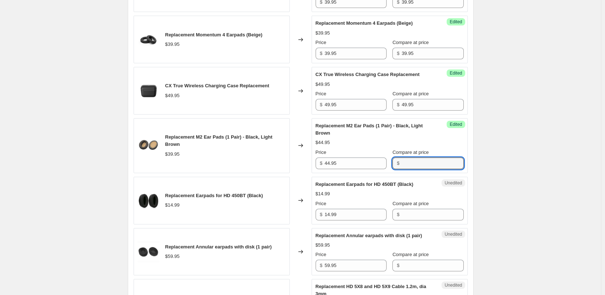
scroll to position [763, 0]
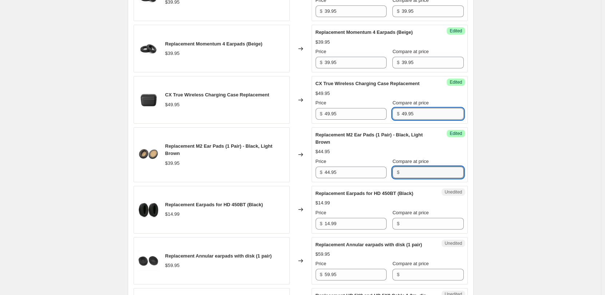
click at [415, 112] on input "49.95" at bounding box center [433, 114] width 62 height 12
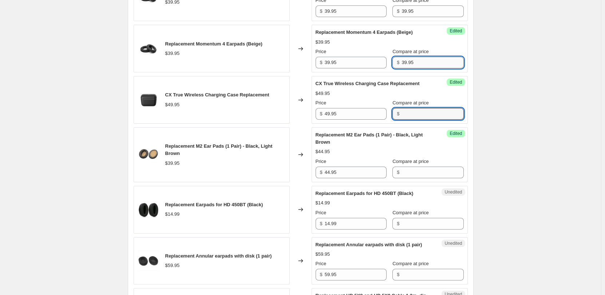
click at [416, 63] on input "39.95" at bounding box center [433, 63] width 62 height 12
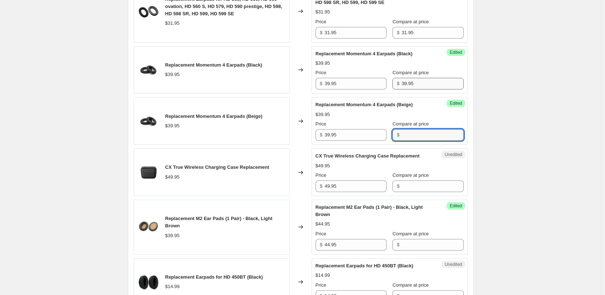
scroll to position [690, 0]
click at [415, 85] on input "39.95" at bounding box center [433, 84] width 62 height 12
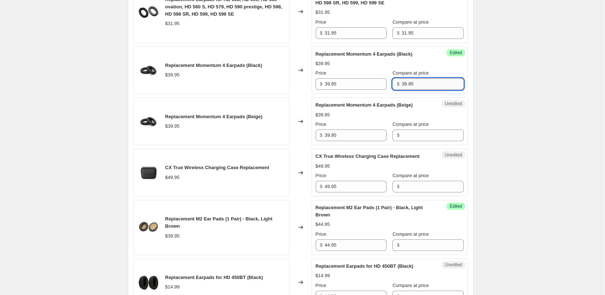
click at [415, 85] on input "39.95" at bounding box center [433, 84] width 62 height 12
click at [426, 34] on input "31.95" at bounding box center [433, 33] width 62 height 12
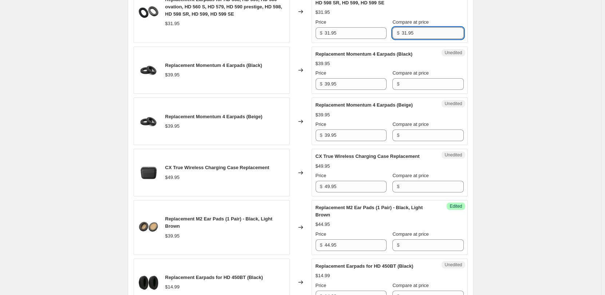
click at [426, 34] on input "31.95" at bounding box center [433, 33] width 62 height 12
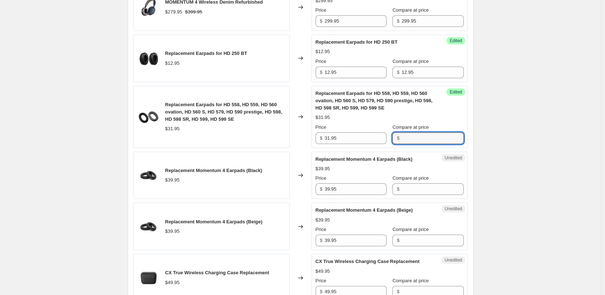
scroll to position [581, 0]
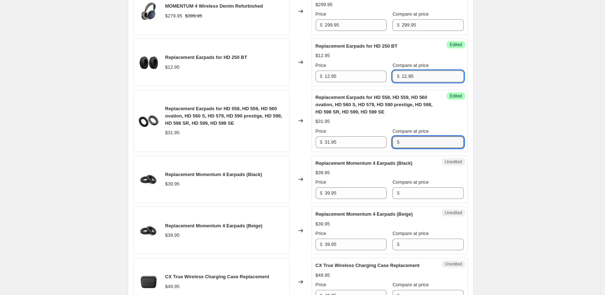
drag, startPoint x: 427, startPoint y: 71, endPoint x: 426, endPoint y: 75, distance: 4.4
click at [427, 71] on input "12.95" at bounding box center [433, 77] width 62 height 12
click at [426, 75] on input "12.95" at bounding box center [433, 77] width 62 height 12
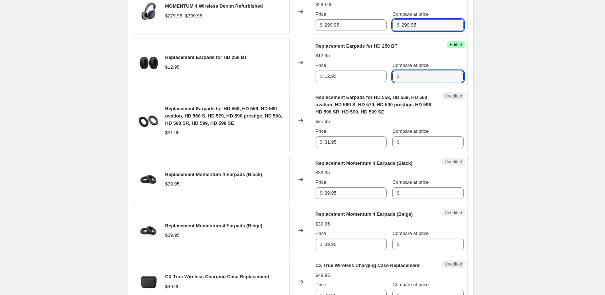
click at [423, 27] on input "299.95" at bounding box center [433, 25] width 62 height 12
click at [423, 28] on input "299.95" at bounding box center [433, 25] width 62 height 12
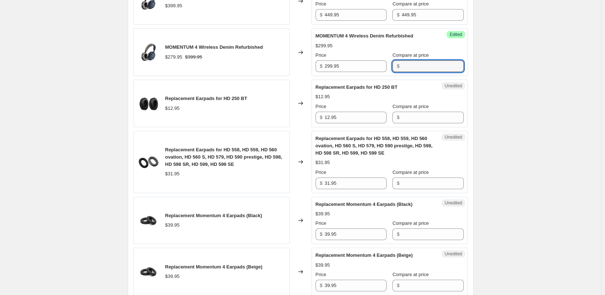
scroll to position [508, 0]
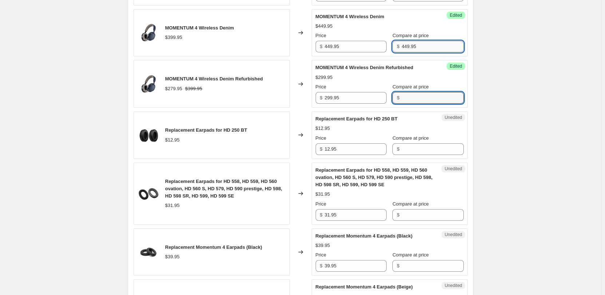
click at [424, 46] on input "449.95" at bounding box center [433, 47] width 62 height 12
click at [425, 46] on input "449.95" at bounding box center [433, 47] width 62 height 12
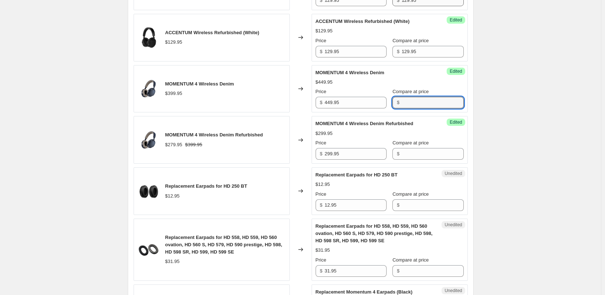
scroll to position [399, 0]
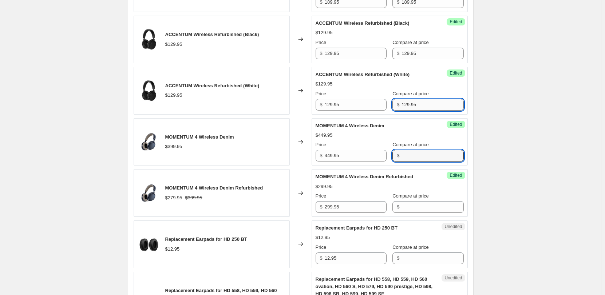
click at [417, 102] on input "129.95" at bounding box center [433, 105] width 62 height 12
click at [425, 56] on input "129.95" at bounding box center [433, 54] width 62 height 12
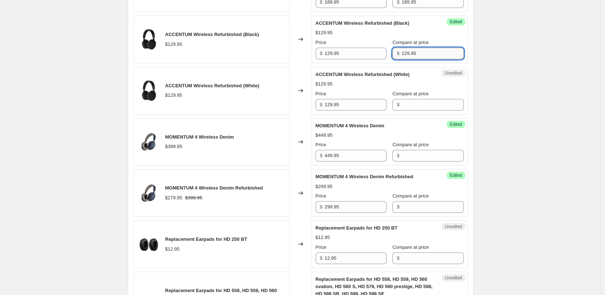
click at [425, 56] on input "129.95" at bounding box center [433, 54] width 62 height 12
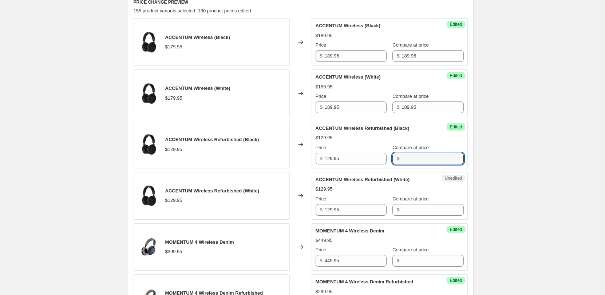
scroll to position [289, 0]
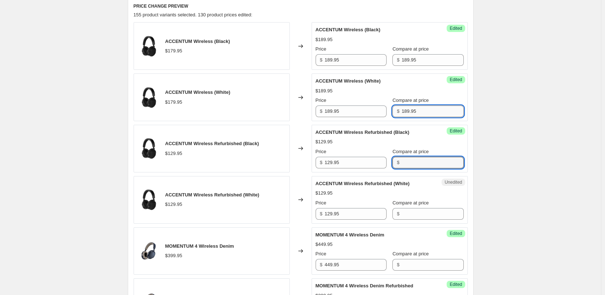
click at [418, 109] on input "189.95" at bounding box center [433, 112] width 62 height 12
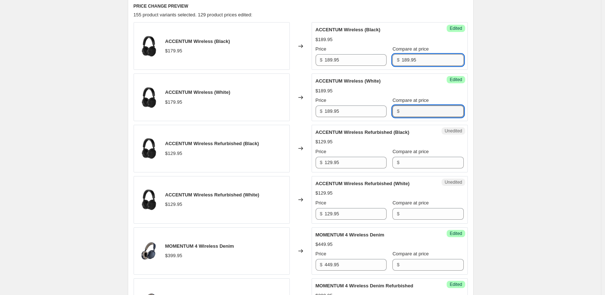
click at [417, 58] on input "189.95" at bounding box center [433, 60] width 62 height 12
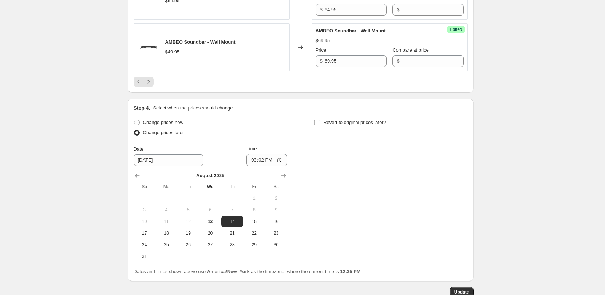
scroll to position [1345, 0]
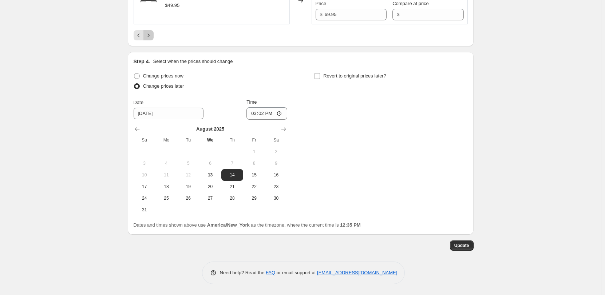
click at [150, 39] on icon "Next" at bounding box center [148, 35] width 7 height 7
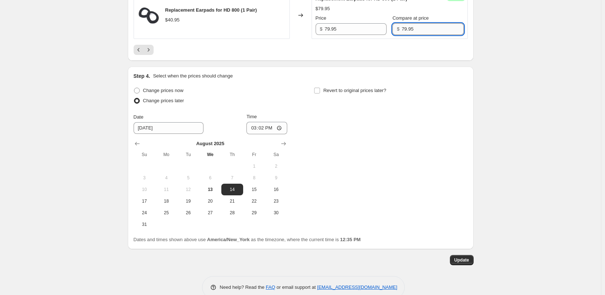
click at [418, 35] on input "79.95" at bounding box center [433, 29] width 62 height 12
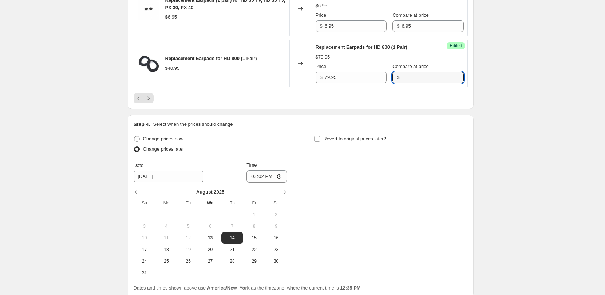
scroll to position [1236, 0]
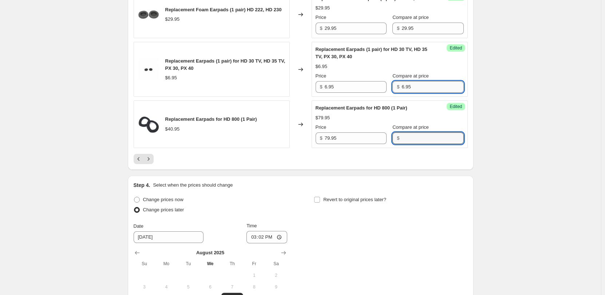
click at [421, 93] on input "6.95" at bounding box center [433, 87] width 62 height 12
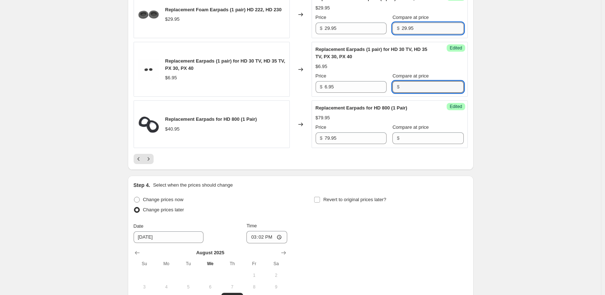
click at [420, 34] on input "29.95" at bounding box center [433, 29] width 62 height 12
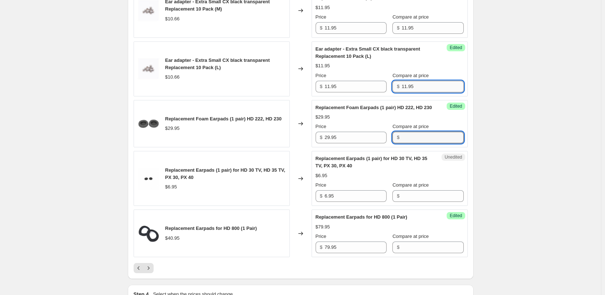
click at [419, 92] on input "11.95" at bounding box center [433, 87] width 62 height 12
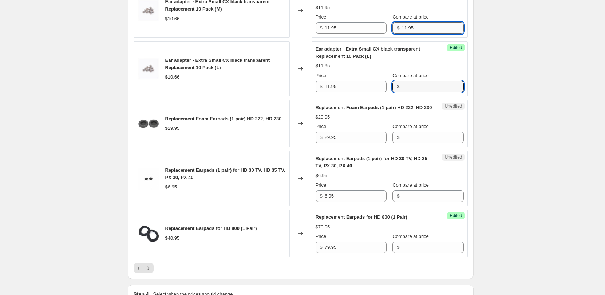
click at [416, 32] on input "11.95" at bounding box center [433, 28] width 62 height 12
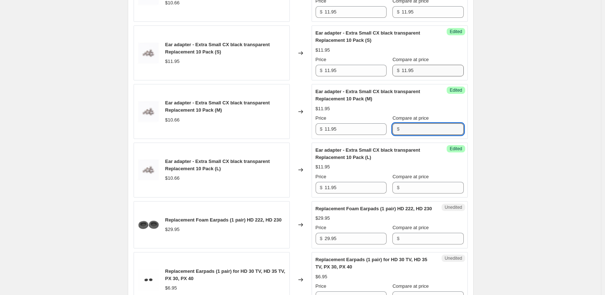
scroll to position [1018, 0]
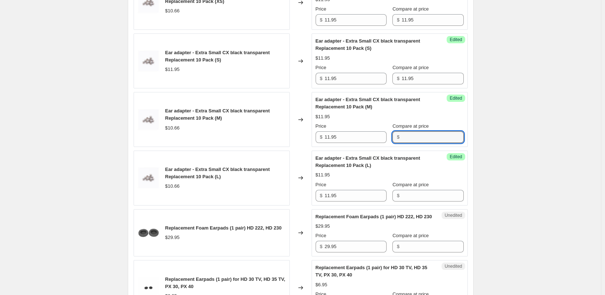
click at [431, 71] on div "Compare at price" at bounding box center [428, 67] width 71 height 7
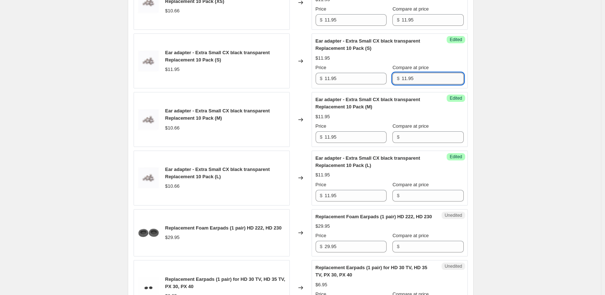
click at [430, 84] on input "11.95" at bounding box center [433, 79] width 62 height 12
click at [421, 25] on input "11.95" at bounding box center [433, 20] width 62 height 12
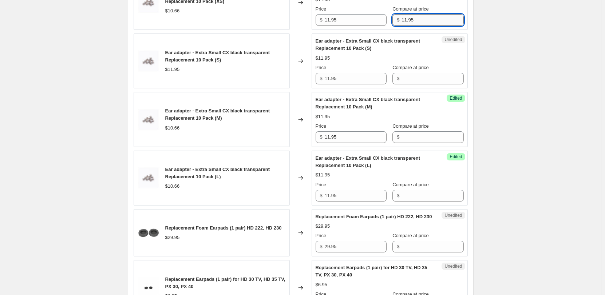
click at [421, 25] on input "11.95" at bounding box center [433, 20] width 62 height 12
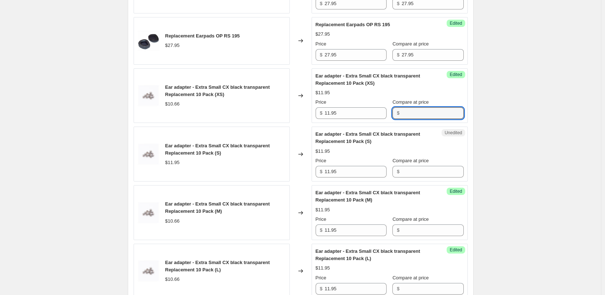
scroll to position [908, 0]
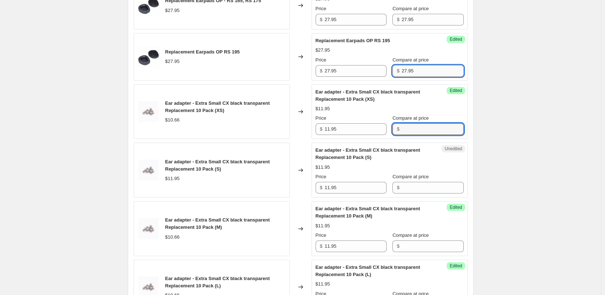
click at [426, 77] on input "27.95" at bounding box center [433, 71] width 62 height 12
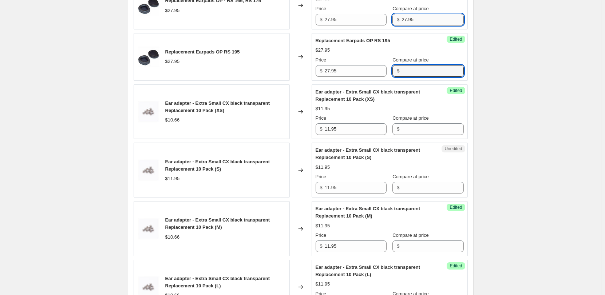
click at [417, 25] on input "27.95" at bounding box center [433, 20] width 62 height 12
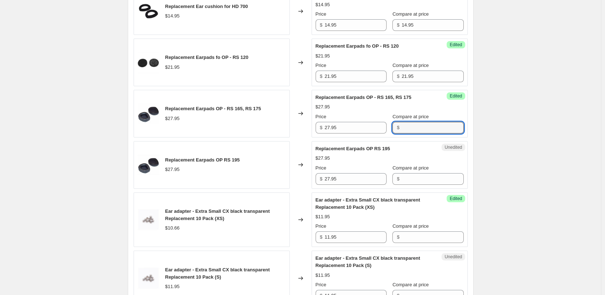
scroll to position [799, 0]
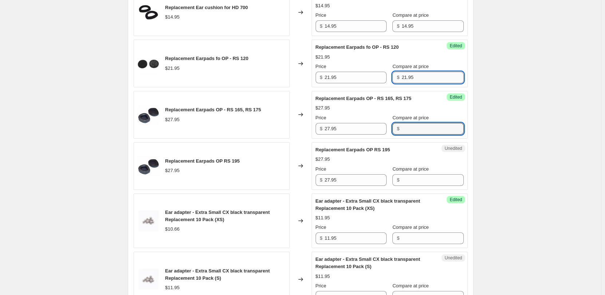
click at [421, 83] on input "21.95" at bounding box center [433, 78] width 62 height 12
click at [424, 27] on div "Compare at price $ 14.95" at bounding box center [428, 22] width 71 height 20
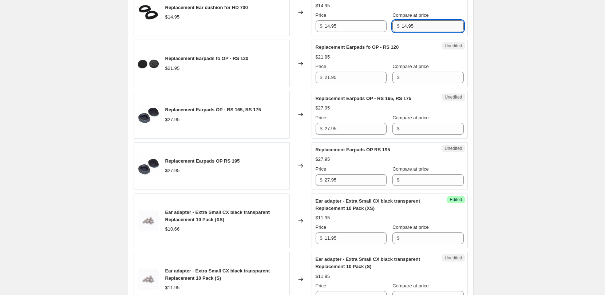
click at [425, 31] on input "14.95" at bounding box center [433, 26] width 62 height 12
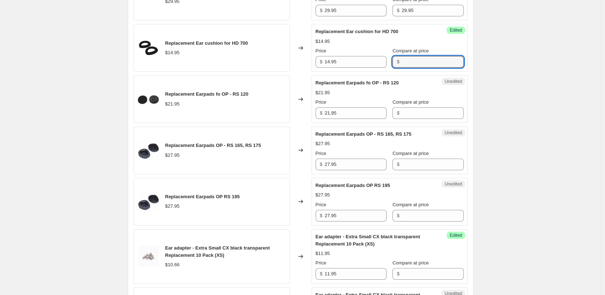
scroll to position [763, 0]
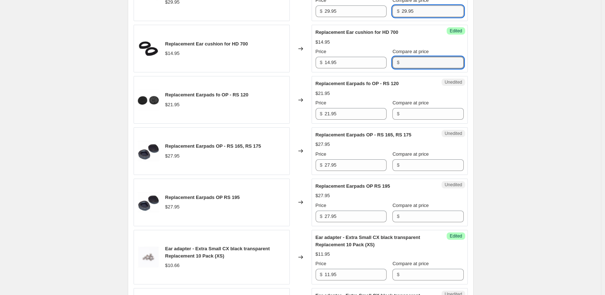
click at [422, 17] on input "29.95" at bounding box center [433, 11] width 62 height 12
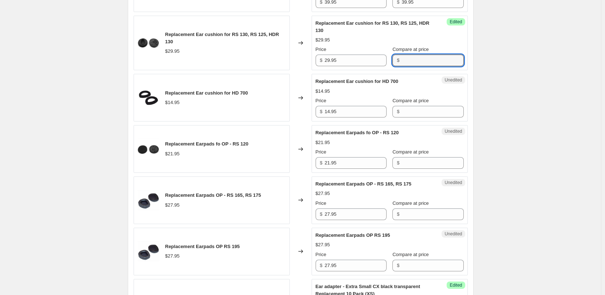
scroll to position [654, 0]
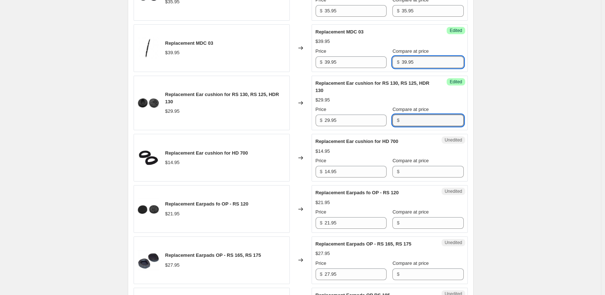
click at [427, 68] on input "39.95" at bounding box center [433, 62] width 62 height 12
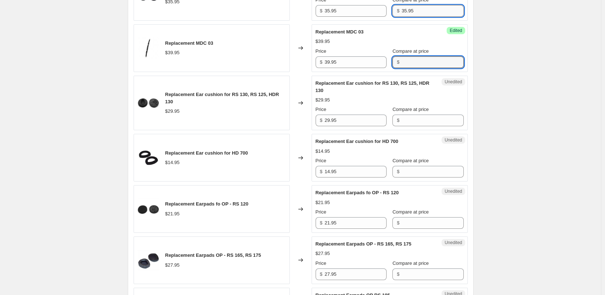
click at [415, 17] on input "35.95" at bounding box center [433, 11] width 62 height 12
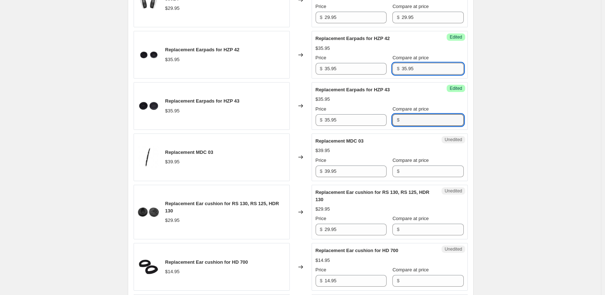
click at [427, 72] on input "35.95" at bounding box center [433, 69] width 62 height 12
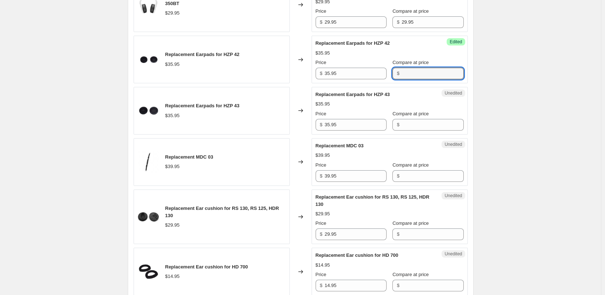
scroll to position [472, 0]
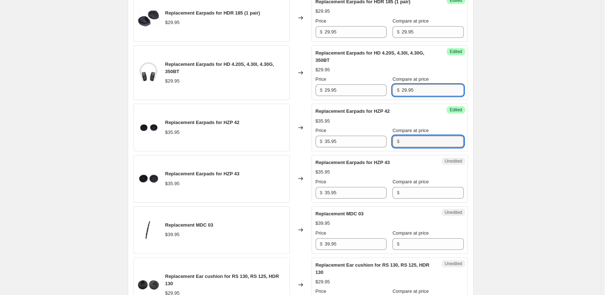
click at [418, 96] on input "29.95" at bounding box center [433, 90] width 62 height 12
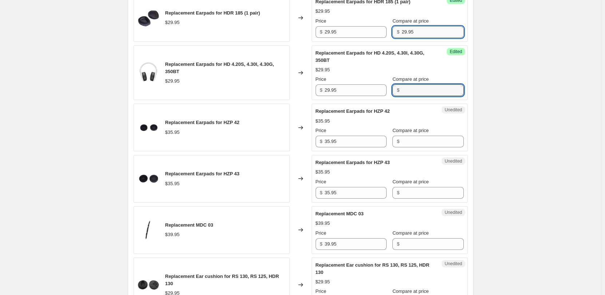
click at [418, 38] on input "29.95" at bounding box center [433, 32] width 62 height 12
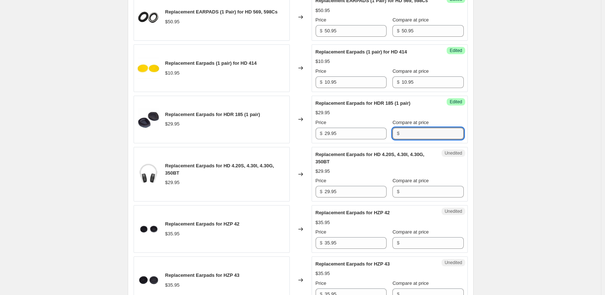
scroll to position [362, 0]
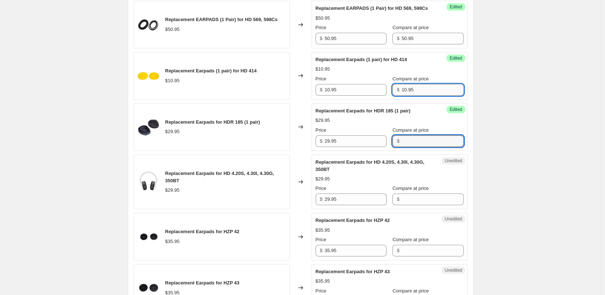
click at [421, 94] on input "10.95" at bounding box center [433, 90] width 62 height 12
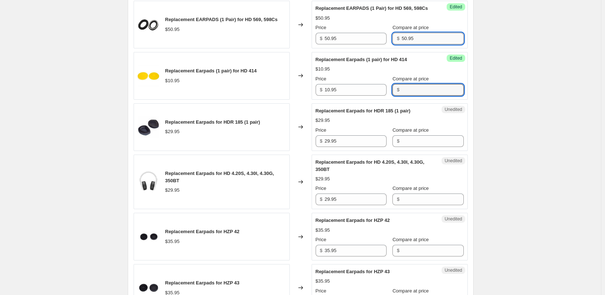
click at [419, 44] on input "50.95" at bounding box center [433, 39] width 62 height 12
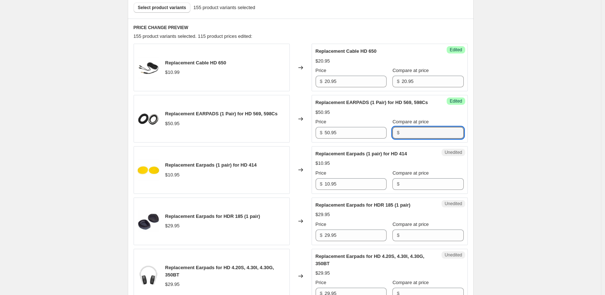
scroll to position [253, 0]
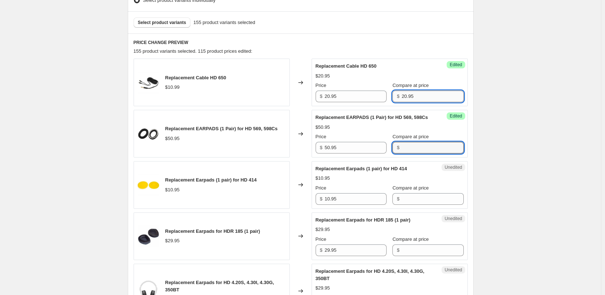
click at [421, 98] on input "20.95" at bounding box center [433, 97] width 62 height 12
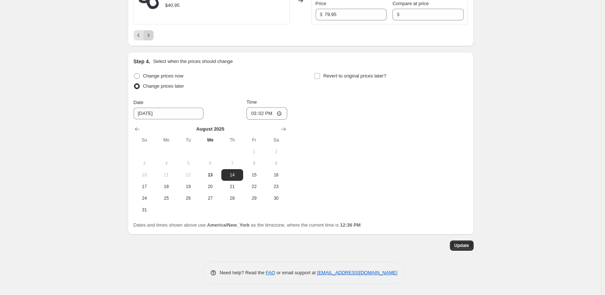
click at [151, 38] on icon "Next" at bounding box center [148, 35] width 7 height 7
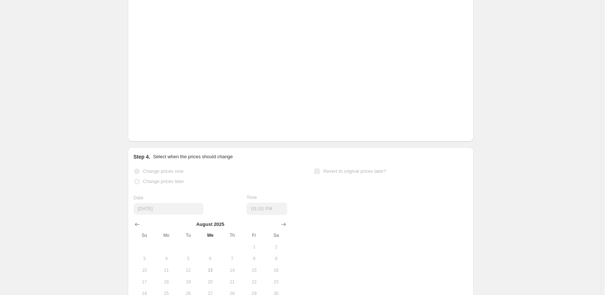
scroll to position [1200, 0]
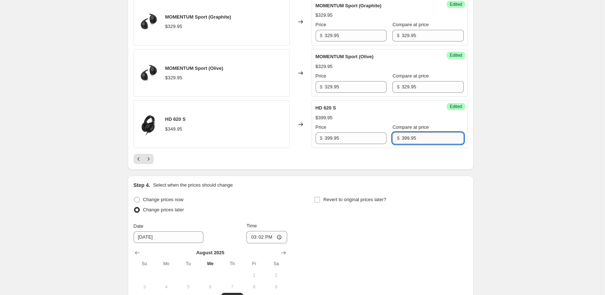
click at [443, 144] on input "399.95" at bounding box center [433, 139] width 62 height 12
click at [442, 144] on input "399.95" at bounding box center [433, 139] width 62 height 12
click at [426, 93] on input "329.95" at bounding box center [433, 87] width 62 height 12
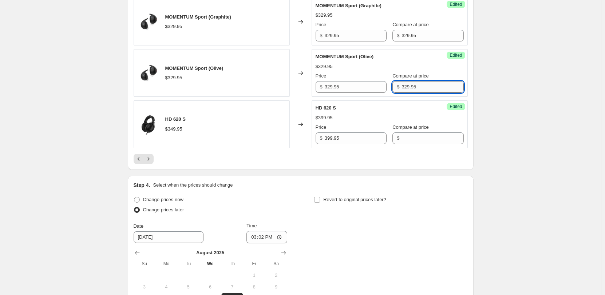
click at [426, 93] on input "329.95" at bounding box center [433, 87] width 62 height 12
click at [415, 42] on input "329.95" at bounding box center [433, 36] width 62 height 12
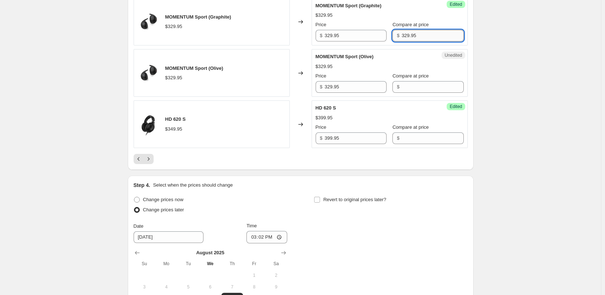
click at [415, 42] on input "329.95" at bounding box center [433, 36] width 62 height 12
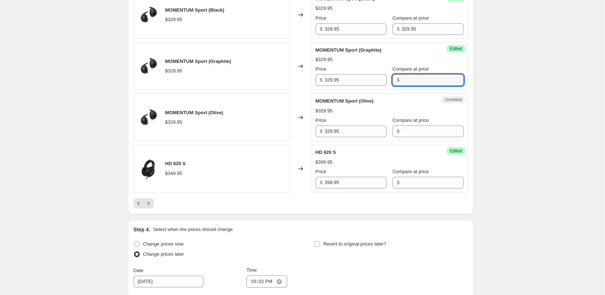
scroll to position [1091, 0]
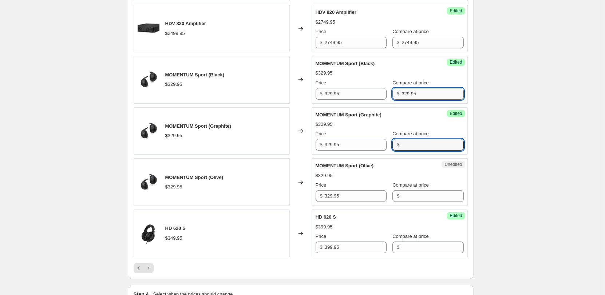
click at [416, 100] on input "329.95" at bounding box center [433, 94] width 62 height 12
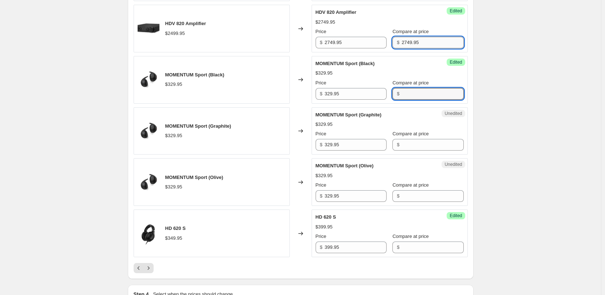
click at [417, 48] on input "2749.95" at bounding box center [433, 43] width 62 height 12
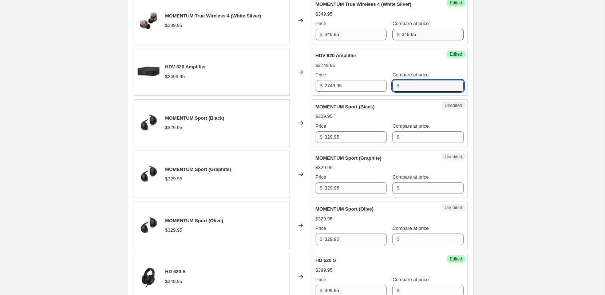
scroll to position [1018, 0]
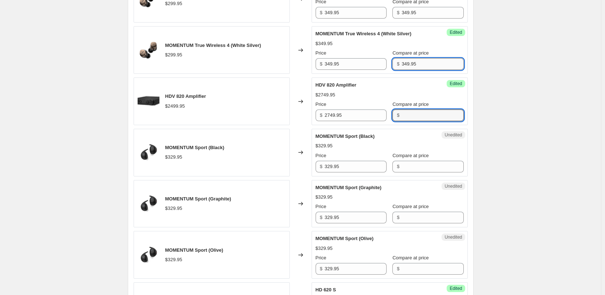
click at [416, 70] on input "349.95" at bounding box center [433, 64] width 62 height 12
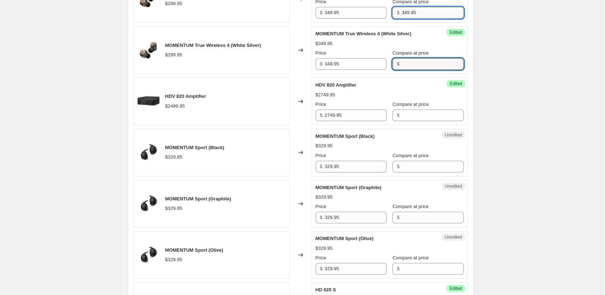
click at [419, 19] on input "349.95" at bounding box center [433, 13] width 62 height 12
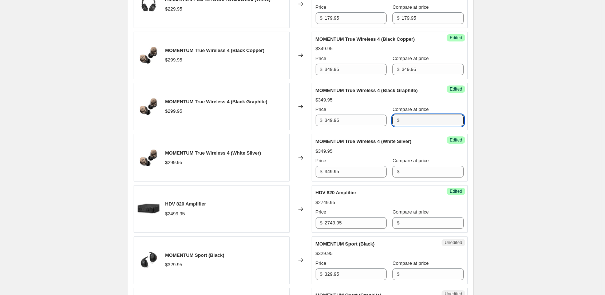
scroll to position [908, 0]
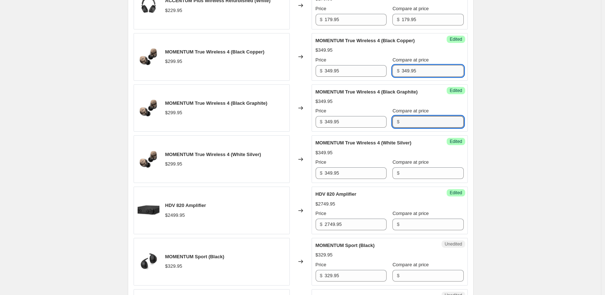
click at [421, 77] on input "349.95" at bounding box center [433, 71] width 62 height 12
drag, startPoint x: 421, startPoint y: 84, endPoint x: 423, endPoint y: 78, distance: 6.5
click at [421, 77] on input "349.95" at bounding box center [433, 71] width 62 height 12
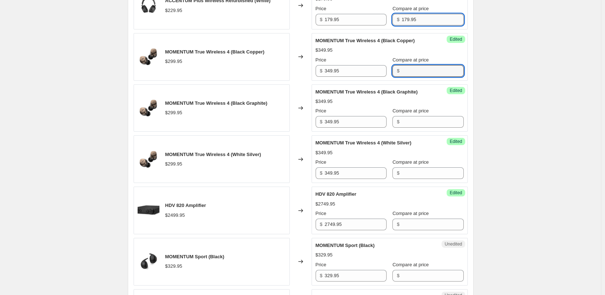
click at [417, 25] on input "179.95" at bounding box center [433, 20] width 62 height 12
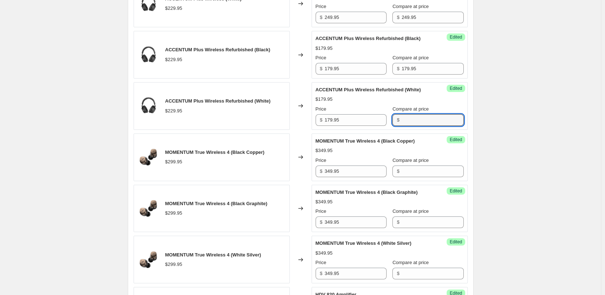
scroll to position [799, 0]
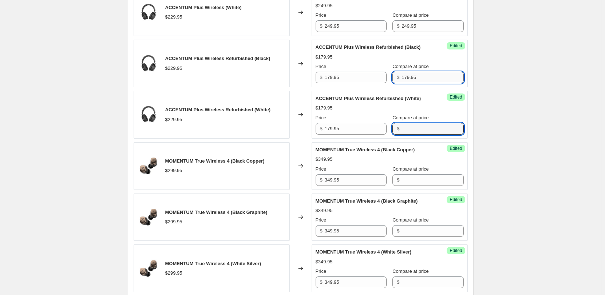
click at [415, 83] on input "179.95" at bounding box center [433, 78] width 62 height 12
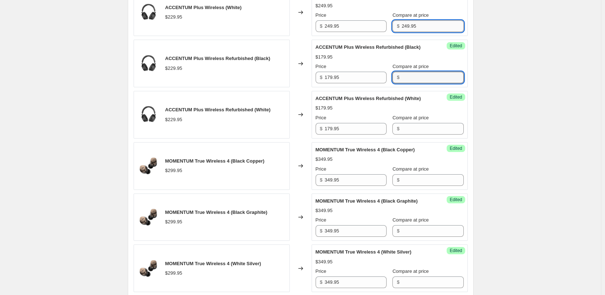
click at [414, 32] on input "249.95" at bounding box center [433, 26] width 62 height 12
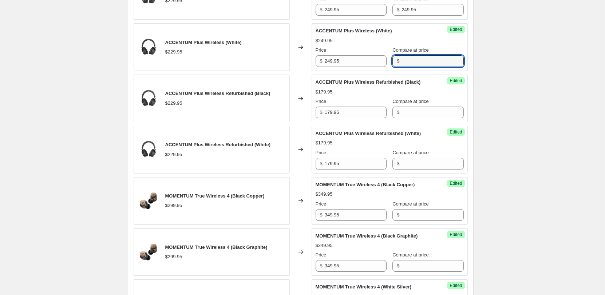
scroll to position [690, 0]
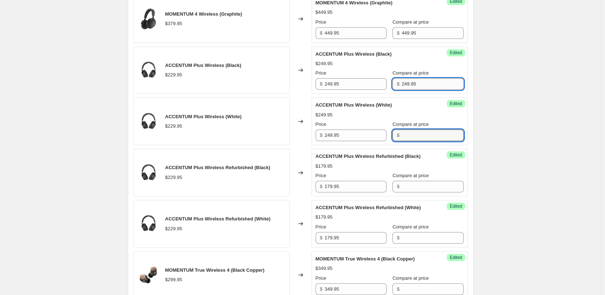
click at [420, 90] on input "249.95" at bounding box center [433, 84] width 62 height 12
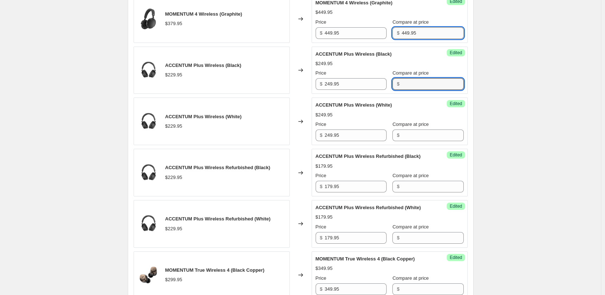
click at [413, 39] on input "449.95" at bounding box center [433, 33] width 62 height 12
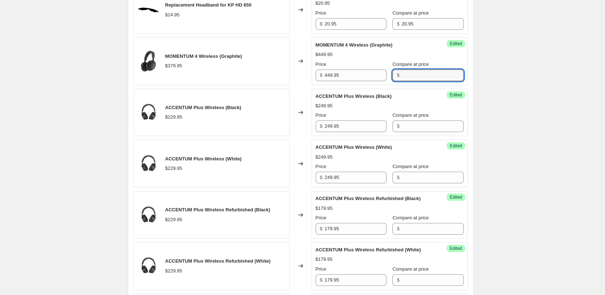
scroll to position [581, 0]
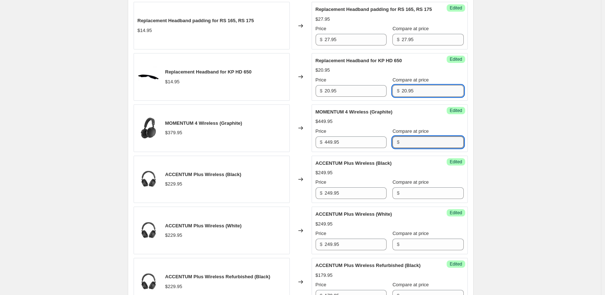
click at [416, 97] on input "20.95" at bounding box center [433, 91] width 62 height 12
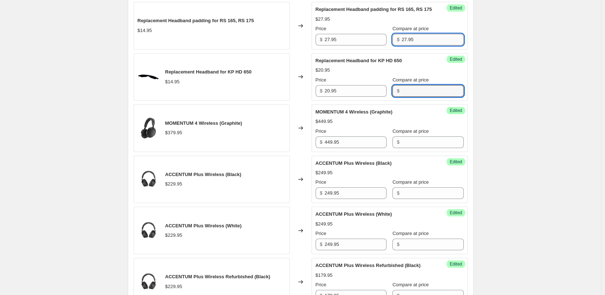
click at [420, 46] on input "27.95" at bounding box center [433, 40] width 62 height 12
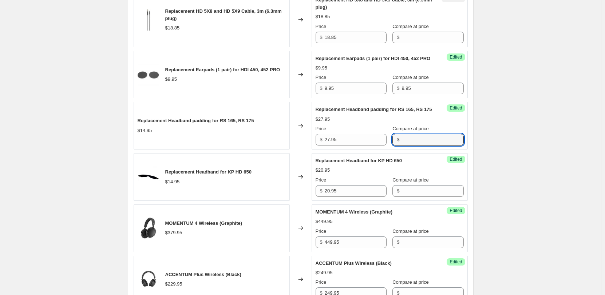
scroll to position [472, 0]
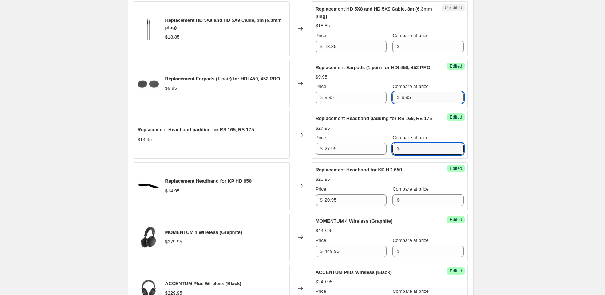
click at [422, 99] on input "9.95" at bounding box center [433, 98] width 62 height 12
click at [422, 100] on input "9.95" at bounding box center [433, 98] width 62 height 12
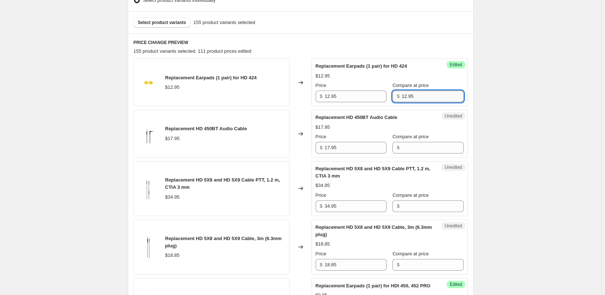
click at [417, 95] on input "12.95" at bounding box center [433, 97] width 62 height 12
click at [417, 95] on input "Compare at price" at bounding box center [433, 97] width 62 height 12
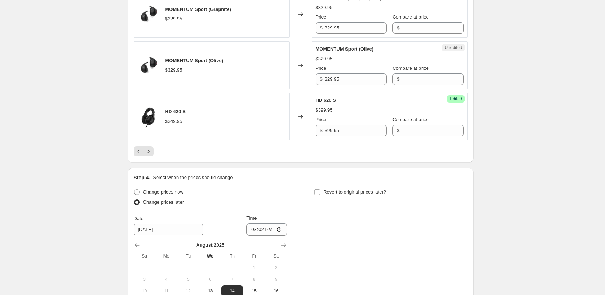
scroll to position [1273, 0]
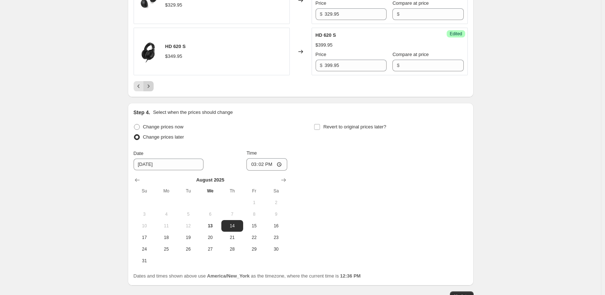
click at [151, 90] on icon "Next" at bounding box center [148, 86] width 7 height 7
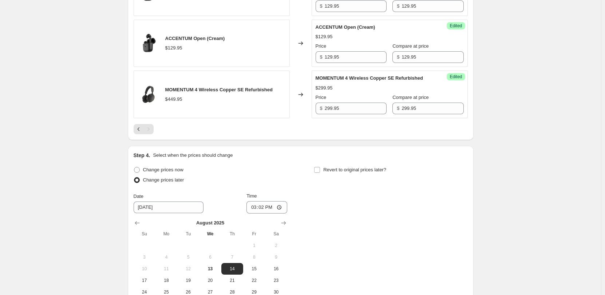
scroll to position [958, 0]
click at [422, 115] on input "299.95" at bounding box center [433, 109] width 62 height 12
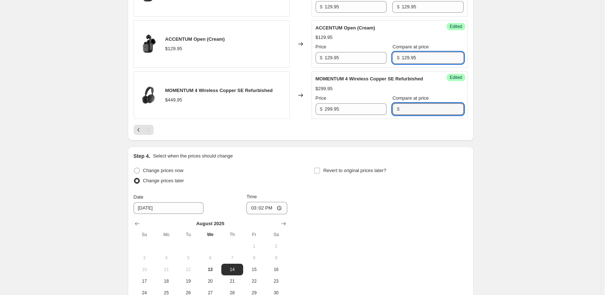
click at [423, 64] on input "129.95" at bounding box center [433, 58] width 62 height 12
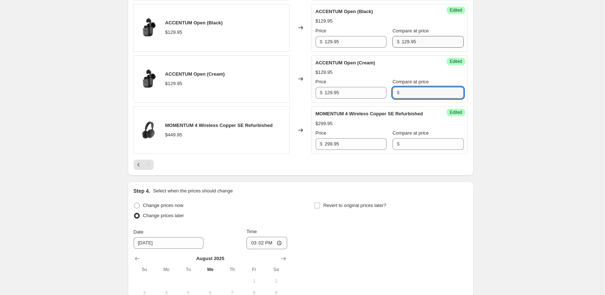
scroll to position [885, 0]
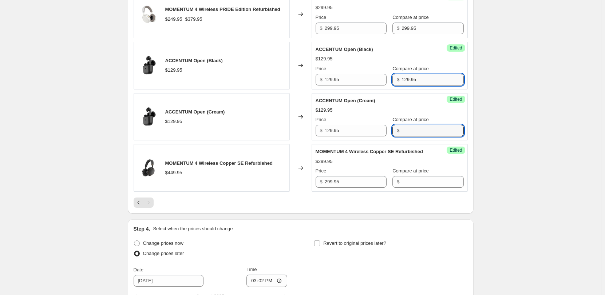
click at [421, 86] on input "129.95" at bounding box center [433, 80] width 62 height 12
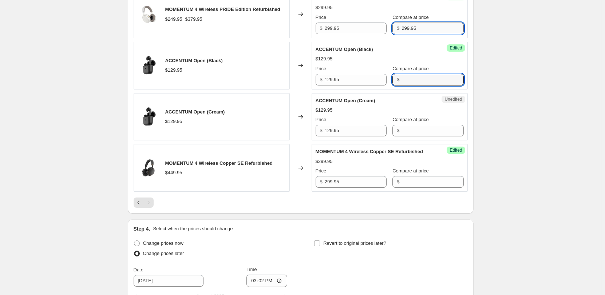
click at [422, 34] on input "299.95" at bounding box center [433, 29] width 62 height 12
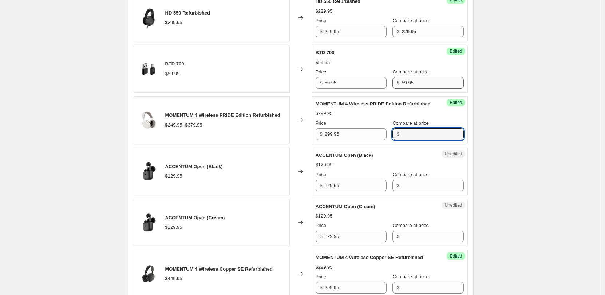
scroll to position [776, 0]
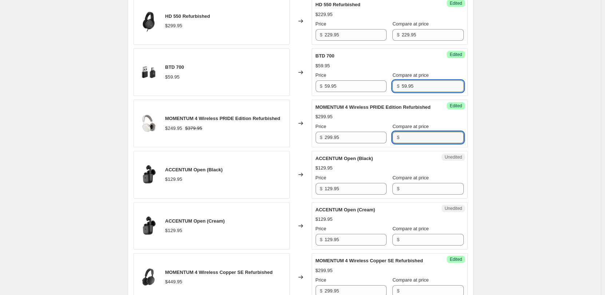
click at [423, 89] on input "59.95" at bounding box center [433, 86] width 62 height 12
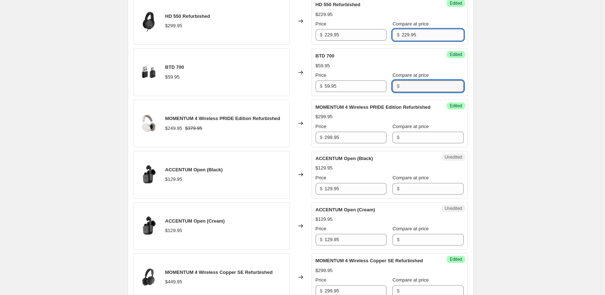
click at [416, 35] on input "229.95" at bounding box center [433, 35] width 62 height 12
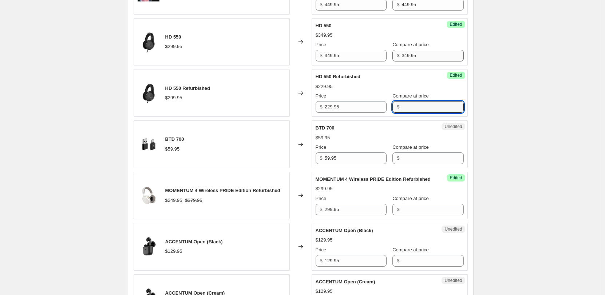
scroll to position [703, 0]
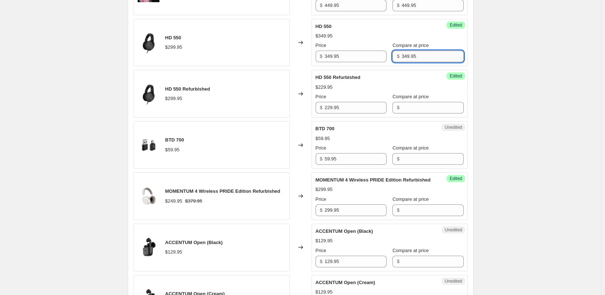
click at [423, 59] on input "349.95" at bounding box center [433, 57] width 62 height 12
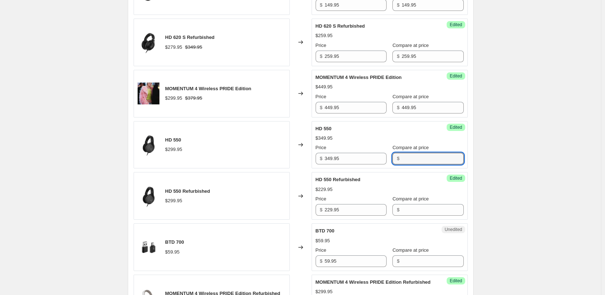
scroll to position [594, 0]
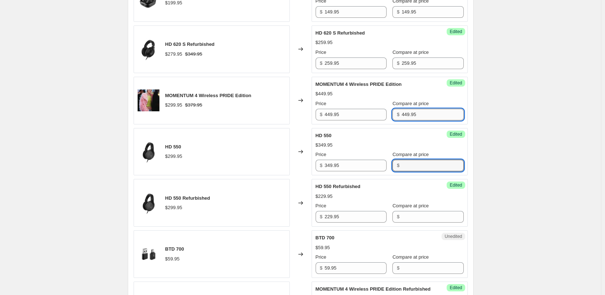
click at [424, 114] on input "449.95" at bounding box center [433, 115] width 62 height 12
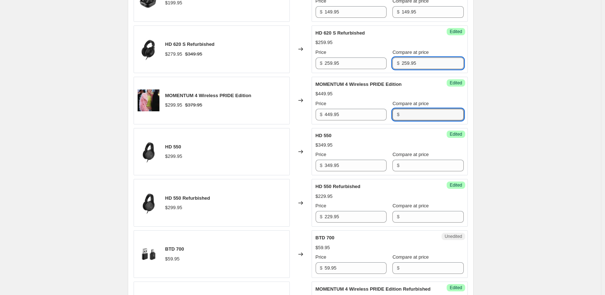
click at [424, 65] on input "259.95" at bounding box center [433, 64] width 62 height 12
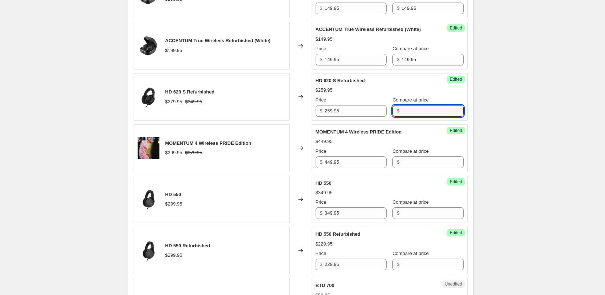
scroll to position [521, 0]
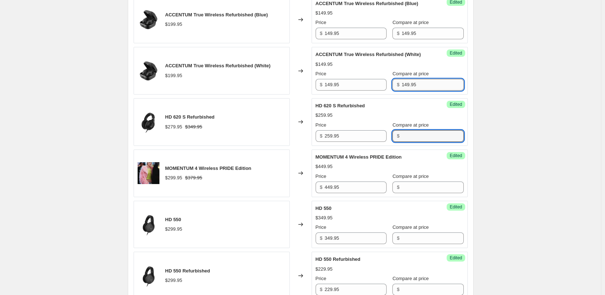
click at [421, 87] on input "149.95" at bounding box center [433, 85] width 62 height 12
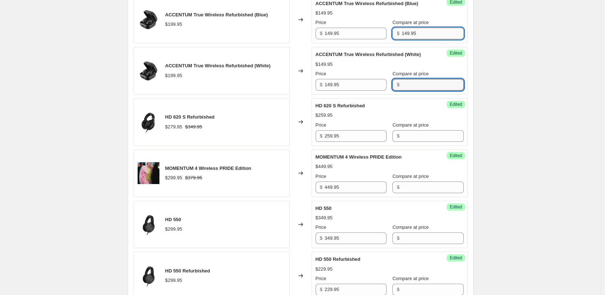
click at [422, 34] on input "149.95" at bounding box center [433, 34] width 62 height 12
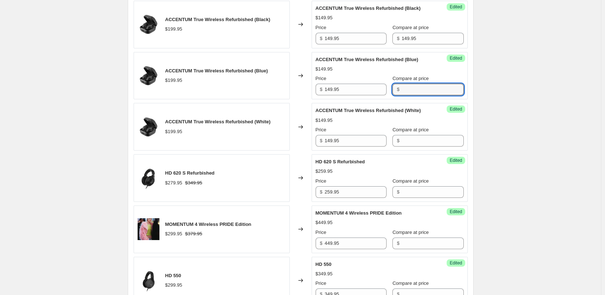
scroll to position [412, 0]
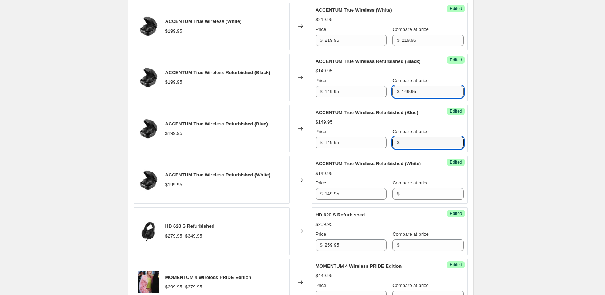
click at [420, 91] on input "149.95" at bounding box center [433, 92] width 62 height 12
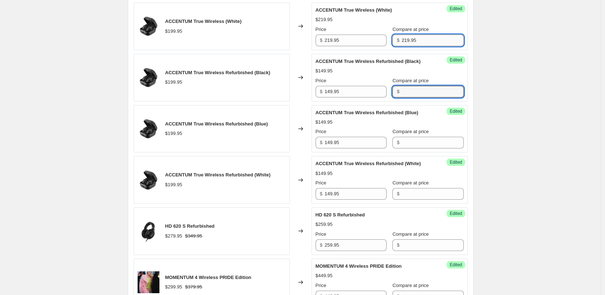
click at [423, 43] on input "219.95" at bounding box center [433, 41] width 62 height 12
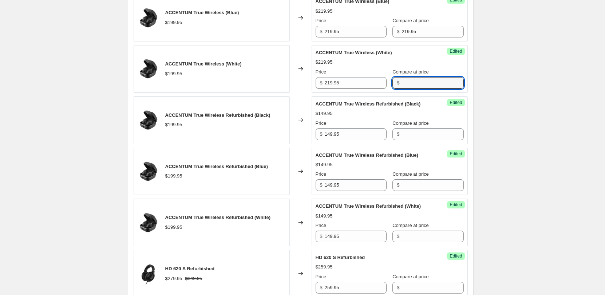
scroll to position [303, 0]
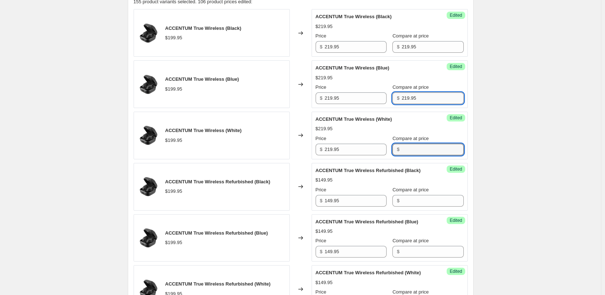
click at [420, 94] on input "219.95" at bounding box center [433, 98] width 62 height 12
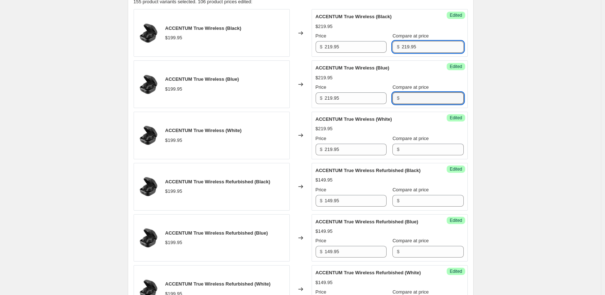
click at [416, 49] on input "219.95" at bounding box center [433, 47] width 62 height 12
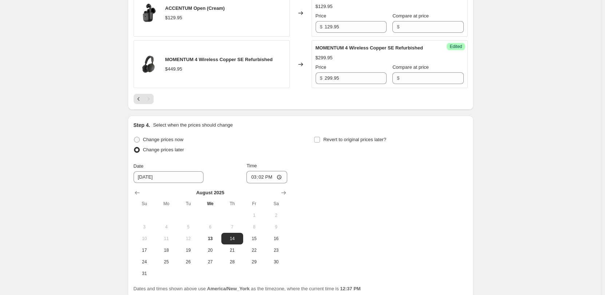
scroll to position [958, 0]
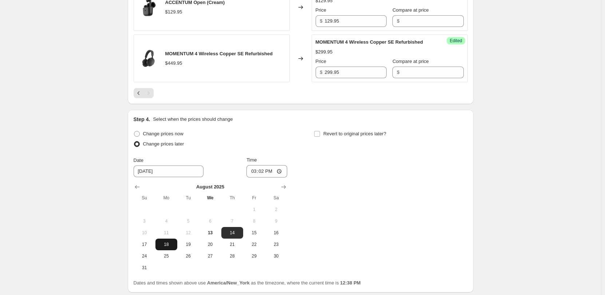
scroll to position [1067, 0]
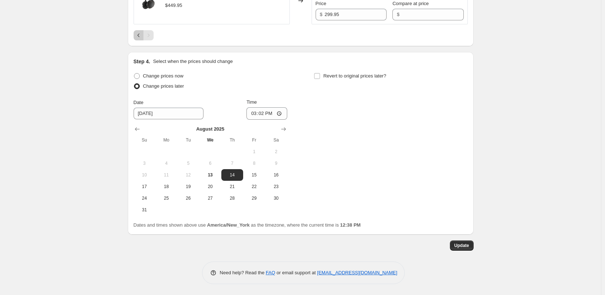
click at [141, 35] on icon "Previous" at bounding box center [138, 35] width 7 height 7
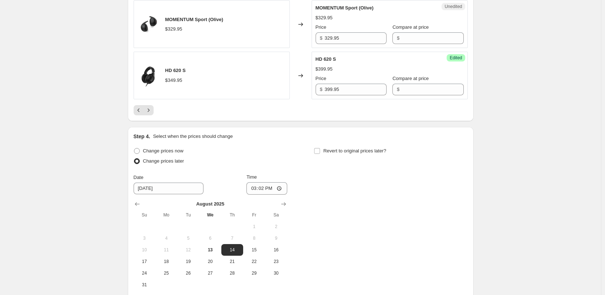
scroll to position [1249, 0]
click at [139, 111] on icon "Previous" at bounding box center [138, 110] width 2 height 4
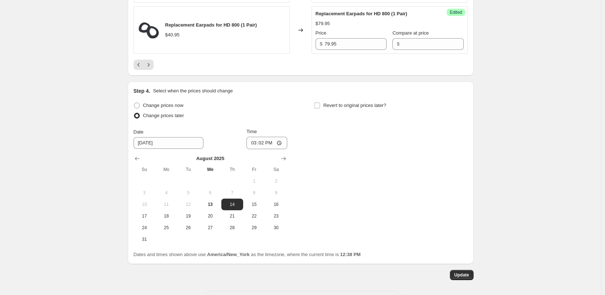
scroll to position [1229, 0]
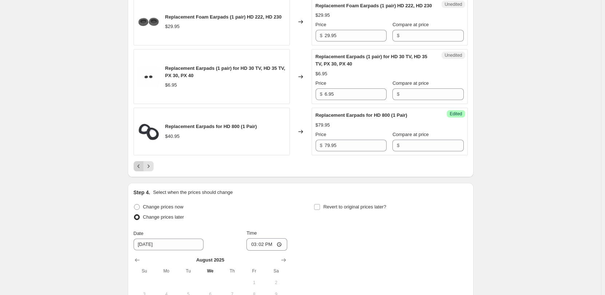
click at [139, 168] on icon "Previous" at bounding box center [138, 167] width 2 height 4
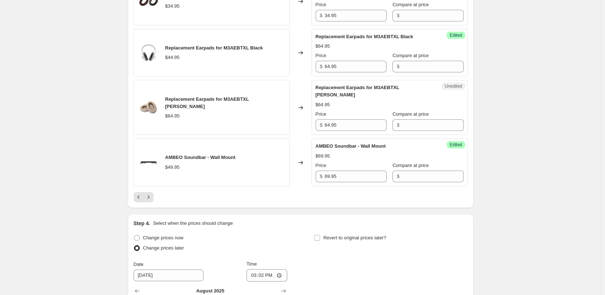
scroll to position [1171, 0]
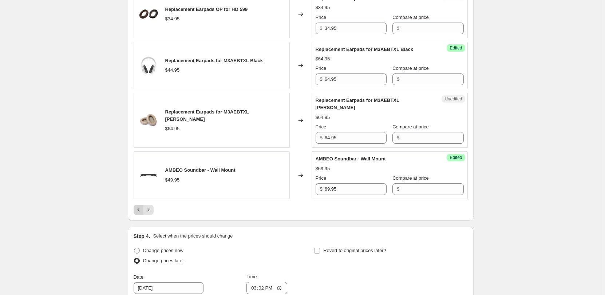
click at [140, 214] on icon "Previous" at bounding box center [138, 209] width 7 height 7
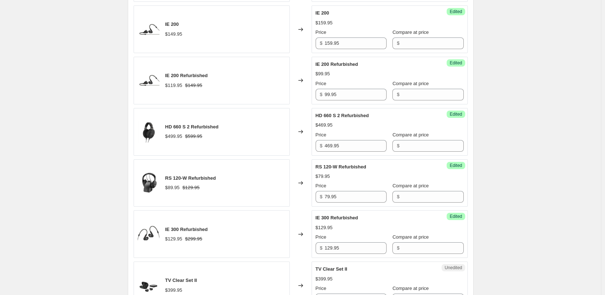
scroll to position [807, 0]
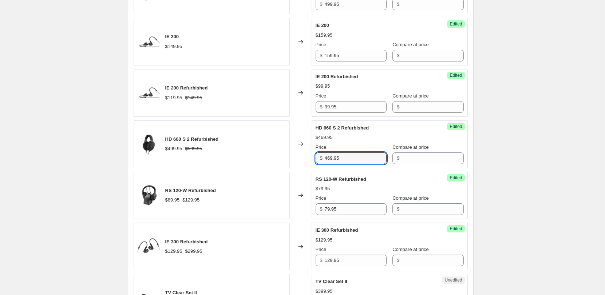
drag, startPoint x: 361, startPoint y: 157, endPoint x: 318, endPoint y: 155, distance: 43.0
click at [318, 155] on div "$ 469.95" at bounding box center [351, 159] width 71 height 12
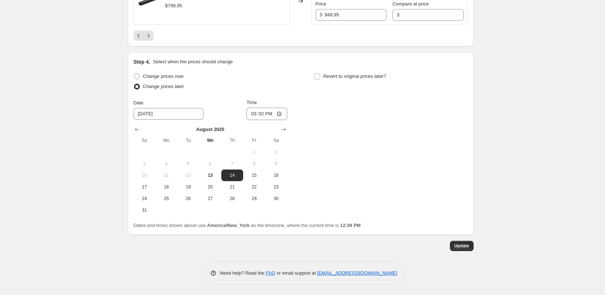
scroll to position [1309, 0]
click at [258, 178] on span "15" at bounding box center [254, 175] width 16 height 6
type input "[DATE]"
click at [463, 246] on span "Update" at bounding box center [461, 246] width 15 height 6
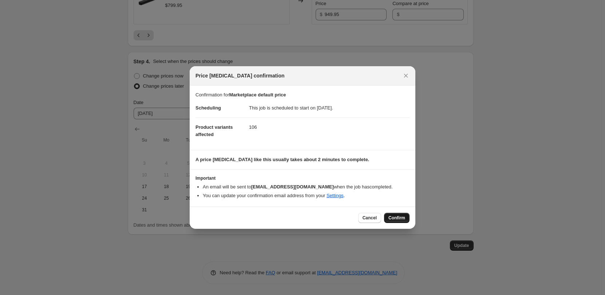
click at [395, 220] on span "Confirm" at bounding box center [397, 218] width 17 height 6
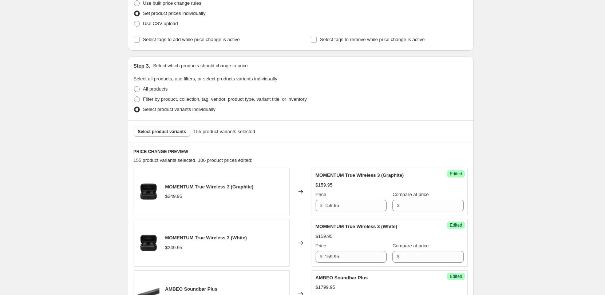
scroll to position [0, 0]
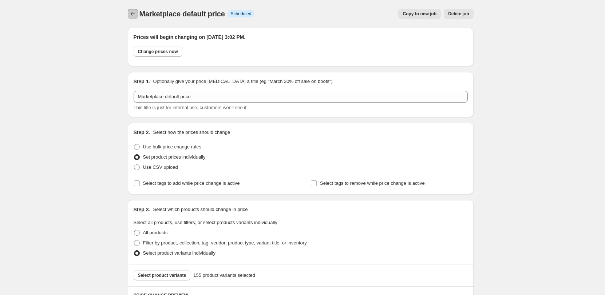
click at [133, 17] on button "Price change jobs" at bounding box center [133, 14] width 10 height 10
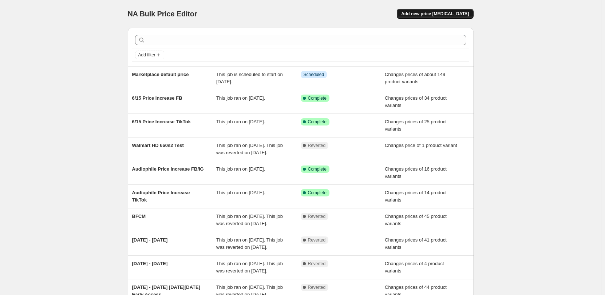
click at [437, 15] on span "Add new price [MEDICAL_DATA]" at bounding box center [435, 14] width 68 height 6
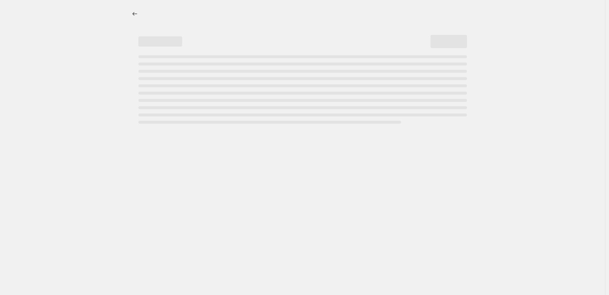
select select "percentage"
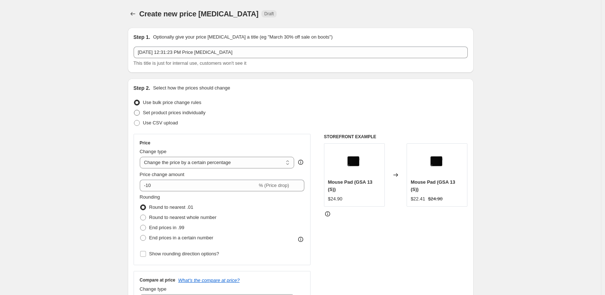
click at [188, 115] on span "Set product prices individually" at bounding box center [174, 112] width 63 height 5
click at [134, 110] on input "Set product prices individually" at bounding box center [134, 110] width 0 height 0
radio input "true"
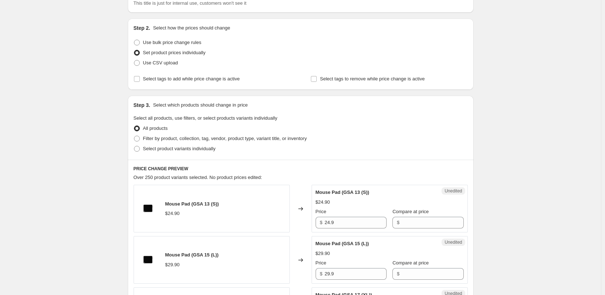
scroll to position [73, 0]
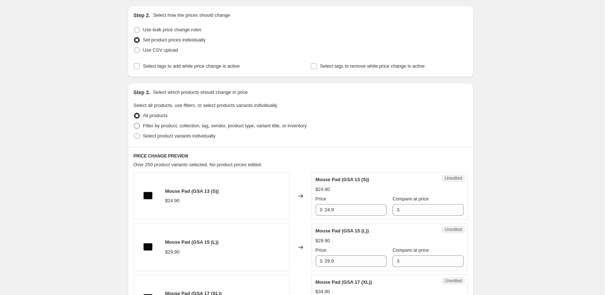
click at [187, 126] on span "Filter by product, collection, tag, vendor, product type, variant title, or inv…" at bounding box center [225, 125] width 164 height 5
click at [134, 123] on input "Filter by product, collection, tag, vendor, product type, variant title, or inv…" at bounding box center [134, 123] width 0 height 0
radio input "true"
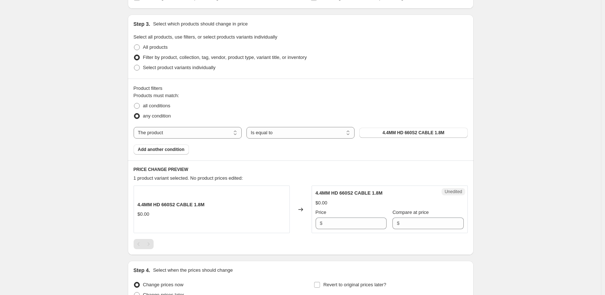
scroll to position [105, 0]
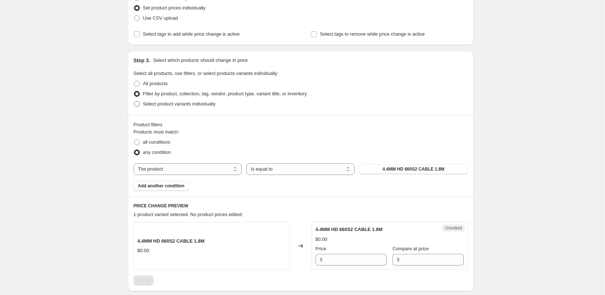
click at [192, 105] on span "Select product variants individually" at bounding box center [179, 103] width 72 height 5
click at [134, 102] on input "Select product variants individually" at bounding box center [134, 101] width 0 height 0
radio input "true"
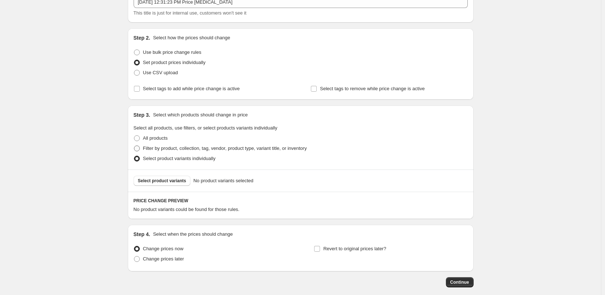
scroll to position [0, 0]
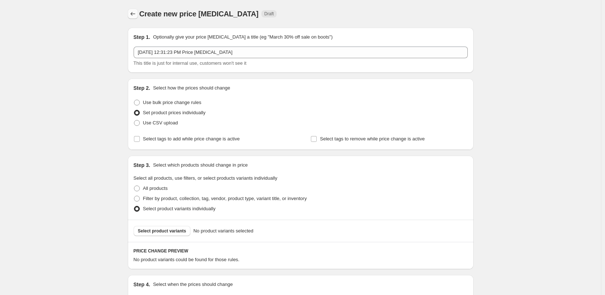
click at [134, 14] on icon "Price change jobs" at bounding box center [132, 13] width 7 height 7
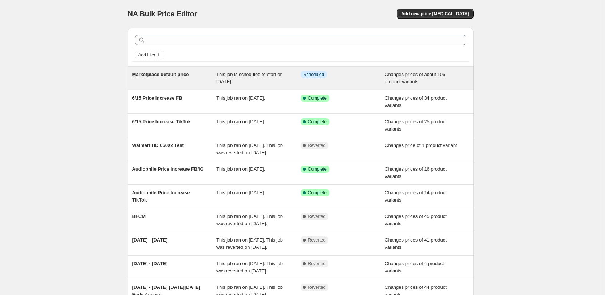
click at [274, 84] on div "This job is scheduled to start on [DATE]." at bounding box center [258, 78] width 84 height 15
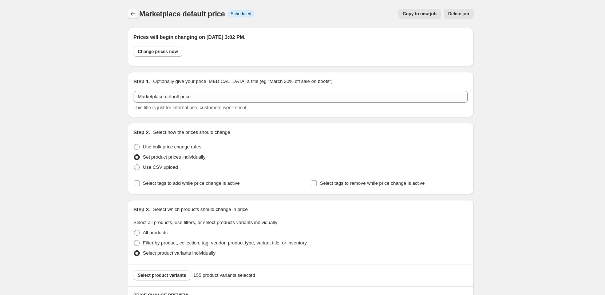
click at [131, 15] on icon "Price change jobs" at bounding box center [132, 13] width 7 height 7
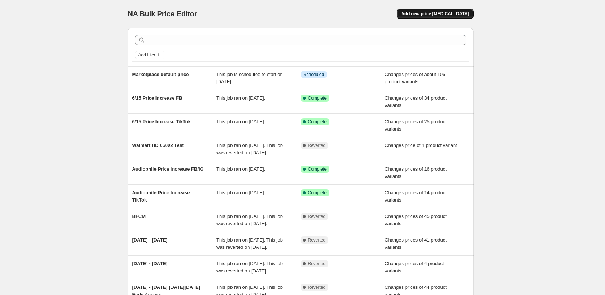
click at [429, 14] on span "Add new price [MEDICAL_DATA]" at bounding box center [435, 14] width 68 height 6
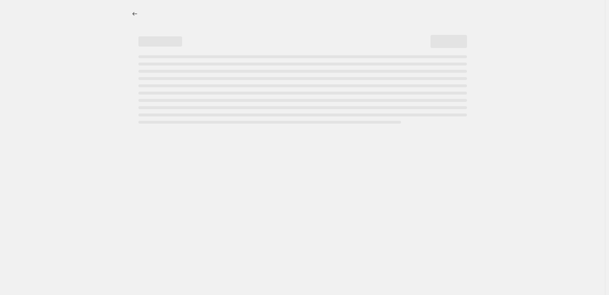
select select "percentage"
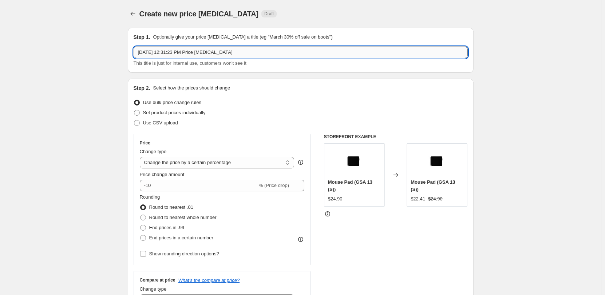
click at [266, 51] on input "[DATE] 12:31:23 PM Price [MEDICAL_DATA]" at bounding box center [301, 53] width 334 height 12
click at [206, 51] on input "Marketplace Promo [DATE]-[DATE]" at bounding box center [301, 53] width 334 height 12
click at [181, 53] on input "Marketplace Promo [DATE]-[DATE]" at bounding box center [301, 53] width 334 height 12
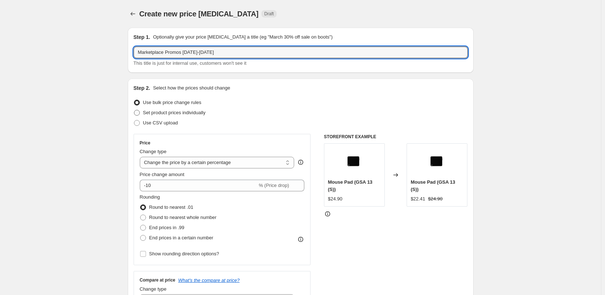
type input "Marketplace Promos [DATE]-[DATE]"
click at [188, 114] on span "Set product prices individually" at bounding box center [174, 112] width 63 height 5
click at [134, 110] on input "Set product prices individually" at bounding box center [134, 110] width 0 height 0
radio input "true"
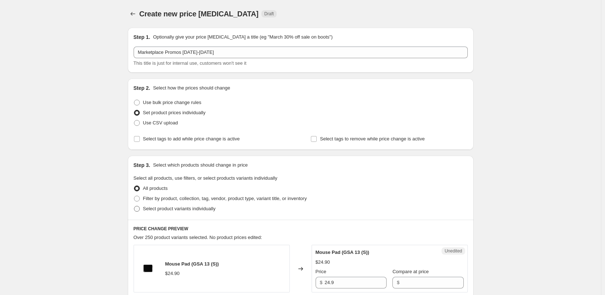
click at [153, 208] on span "Select product variants individually" at bounding box center [179, 208] width 72 height 5
click at [134, 206] on input "Select product variants individually" at bounding box center [134, 206] width 0 height 0
radio input "true"
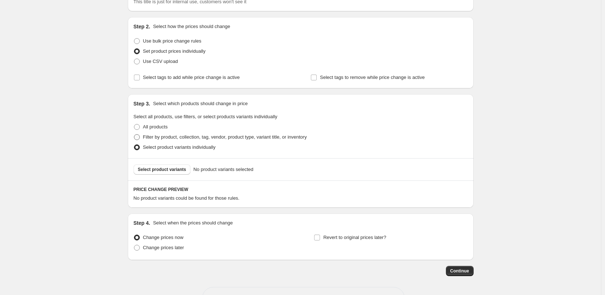
scroll to position [87, 0]
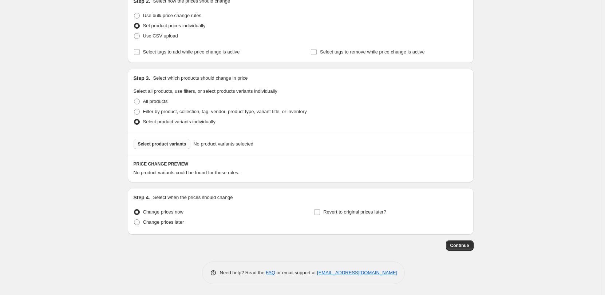
click at [176, 146] on span "Select product variants" at bounding box center [162, 144] width 48 height 6
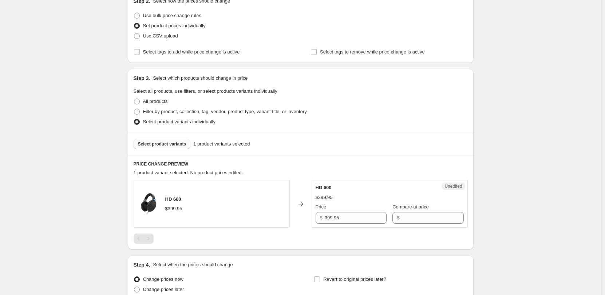
click at [162, 144] on span "Select product variants" at bounding box center [162, 144] width 48 height 6
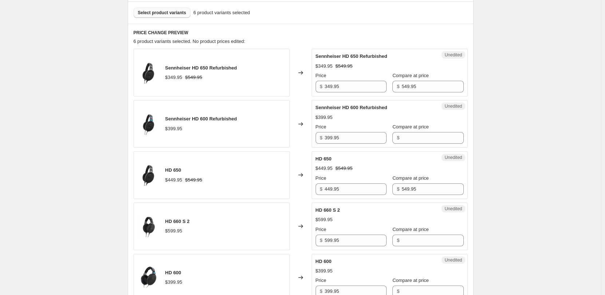
scroll to position [411, 0]
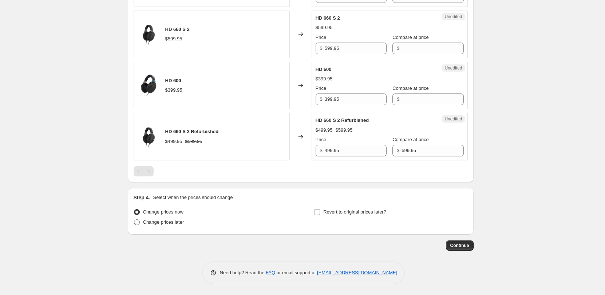
click at [165, 221] on span "Change prices later" at bounding box center [163, 222] width 41 height 5
click at [134, 220] on input "Change prices later" at bounding box center [134, 220] width 0 height 0
radio input "true"
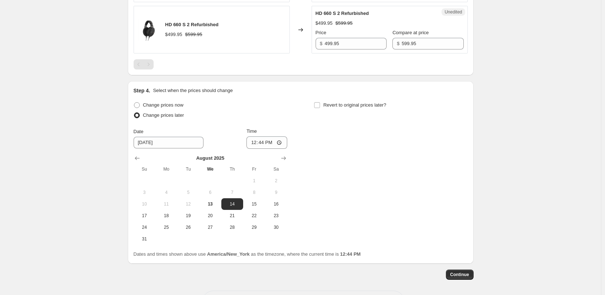
scroll to position [520, 0]
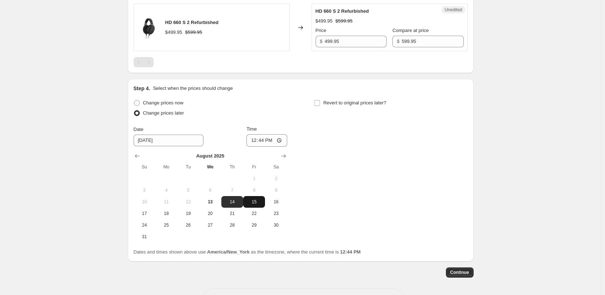
click at [259, 204] on span "15" at bounding box center [254, 202] width 16 height 6
type input "[DATE]"
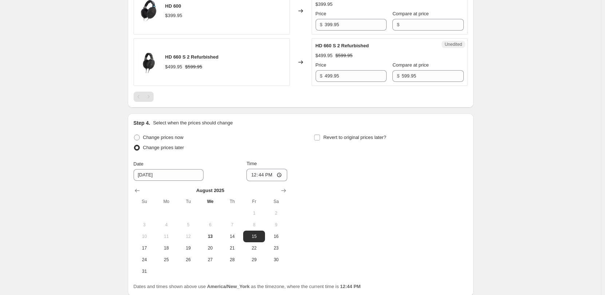
scroll to position [474, 0]
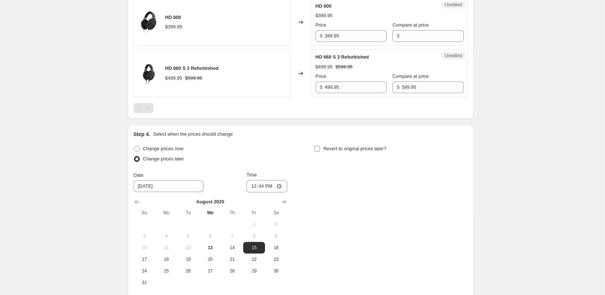
click at [324, 150] on label "Revert to original prices later?" at bounding box center [350, 149] width 72 height 10
click at [320, 150] on input "Revert to original prices later?" at bounding box center [317, 149] width 6 height 6
checkbox input "true"
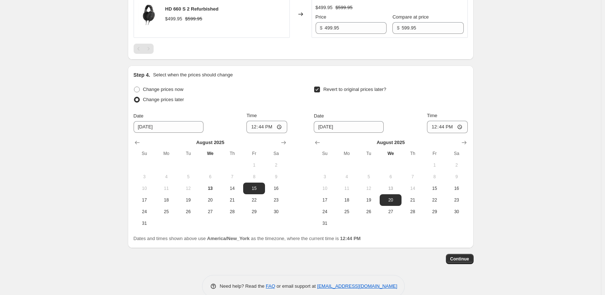
scroll to position [547, 0]
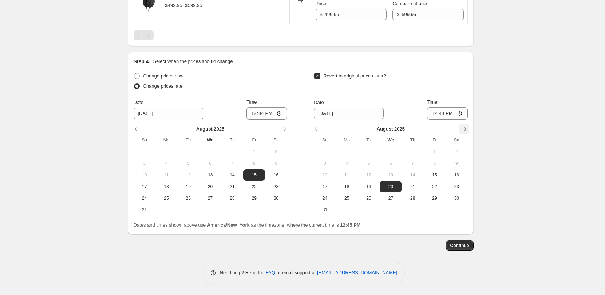
click at [465, 129] on icon "Show next month, September 2025" at bounding box center [464, 129] width 5 height 4
click at [328, 177] on span "14" at bounding box center [325, 175] width 16 height 6
type input "[DATE]"
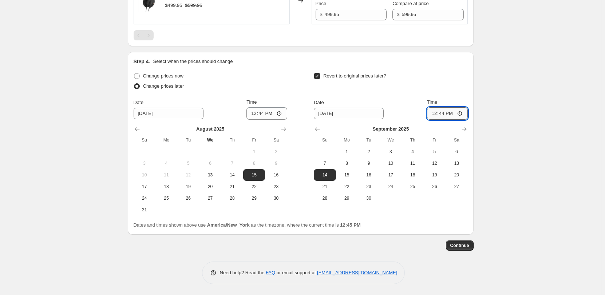
click at [462, 114] on input "12:44" at bounding box center [447, 113] width 41 height 12
type input "00:00"
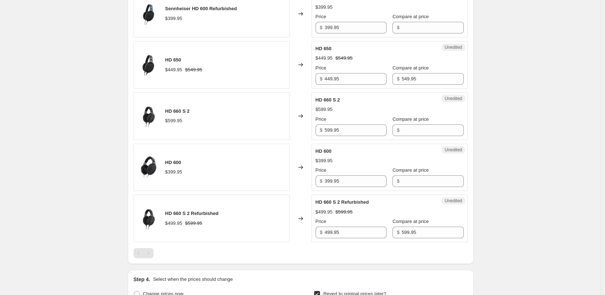
scroll to position [365, 0]
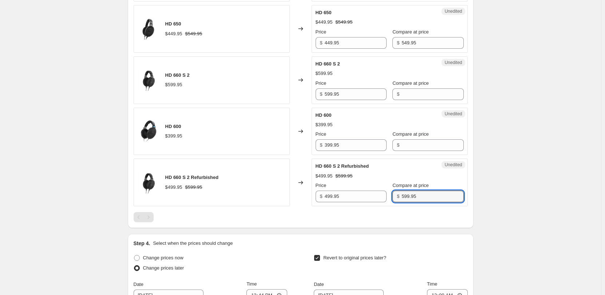
drag, startPoint x: 414, startPoint y: 197, endPoint x: 392, endPoint y: 196, distance: 21.9
click at [393, 196] on div "$ 599.95" at bounding box center [428, 197] width 71 height 12
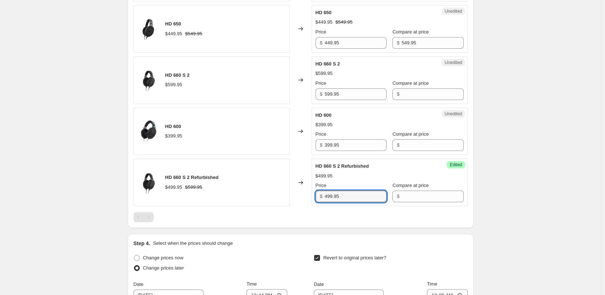
drag, startPoint x: 359, startPoint y: 199, endPoint x: 312, endPoint y: 198, distance: 47.0
click at [313, 198] on div "HD 660 S 2 Refurbished $499.95 $599.95 Changed to Success Edited HD 660 S 2 Ref…" at bounding box center [301, 183] width 334 height 48
type input "349.95"
click at [355, 147] on input "399.95" at bounding box center [356, 145] width 62 height 12
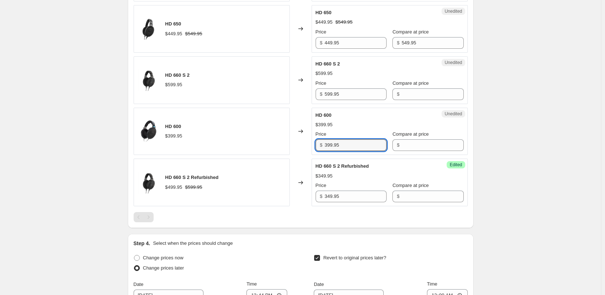
drag, startPoint x: 348, startPoint y: 143, endPoint x: 306, endPoint y: 145, distance: 42.6
click at [306, 145] on div "HD 600 $399.95 Changed to Unedited HD 600 $399.95 Price $ 399.95 Compare at pri…" at bounding box center [301, 132] width 334 height 48
type input "299.95"
click at [350, 94] on input "599.95" at bounding box center [356, 94] width 62 height 12
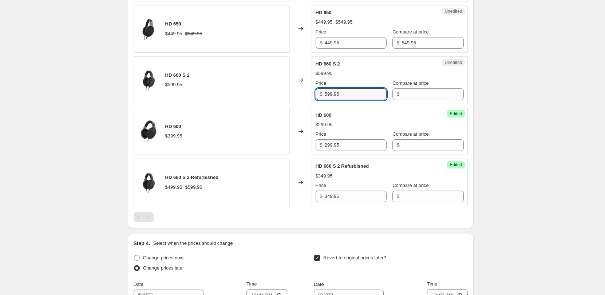
drag, startPoint x: 350, startPoint y: 94, endPoint x: 302, endPoint y: 89, distance: 48.3
click at [310, 94] on div "HD 660 S 2 $599.95 Changed to Unedited HD 660 S 2 $599.95 Price $ 599.95 Compar…" at bounding box center [301, 80] width 334 height 48
type input "479.95"
click at [348, 63] on div "HD 660 S 2" at bounding box center [375, 63] width 119 height 7
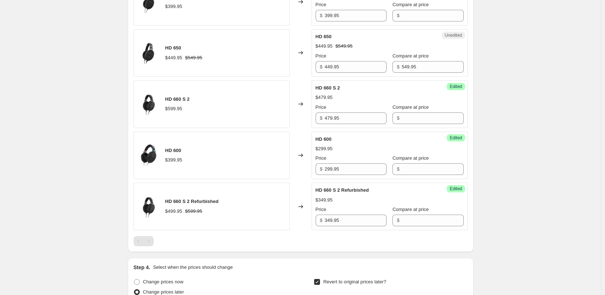
scroll to position [328, 0]
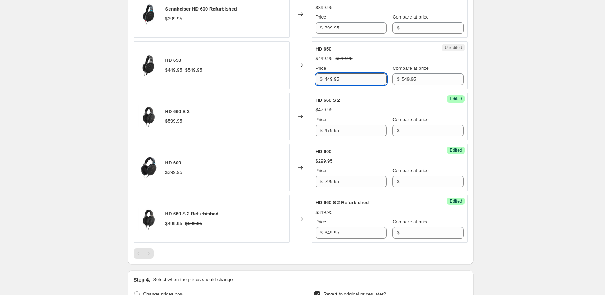
click at [345, 79] on input "449.95" at bounding box center [356, 80] width 62 height 12
drag, startPoint x: 413, startPoint y: 76, endPoint x: 357, endPoint y: 76, distance: 55.7
click at [357, 76] on div "Price $ 449.95 Compare at price $ 549.95" at bounding box center [390, 75] width 148 height 20
drag, startPoint x: 350, startPoint y: 79, endPoint x: 312, endPoint y: 78, distance: 37.9
click at [312, 78] on div "HD 650 $449.95 $549.95 Changed to Success Edited HD 650 $449.95 Price $ 449.95 …" at bounding box center [301, 66] width 334 height 48
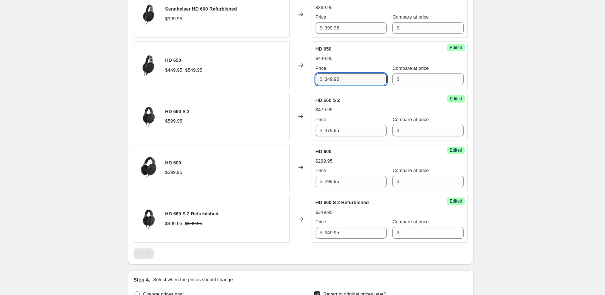
type input "349.95"
click at [366, 59] on div "$449.95" at bounding box center [390, 58] width 148 height 7
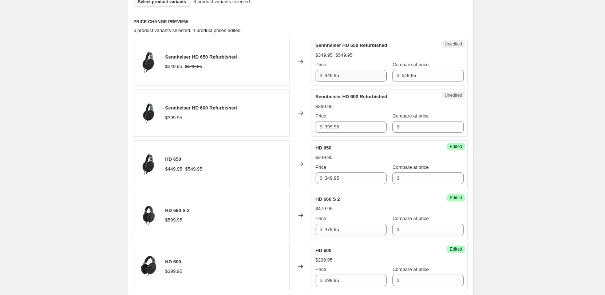
scroll to position [219, 0]
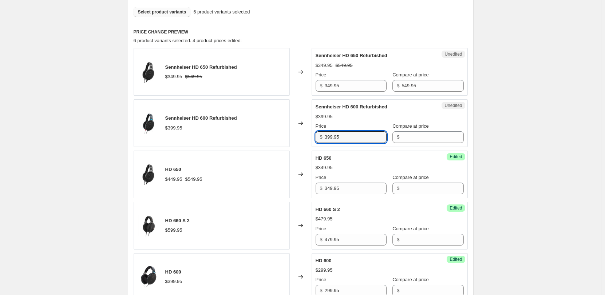
drag, startPoint x: 351, startPoint y: 136, endPoint x: 274, endPoint y: 127, distance: 77.4
click at [278, 130] on div "Sennheiser HD 600 Refurbished $399.95 Changed to Unedited Sennheiser HD 600 Ref…" at bounding box center [301, 123] width 334 height 48
type input "299.95"
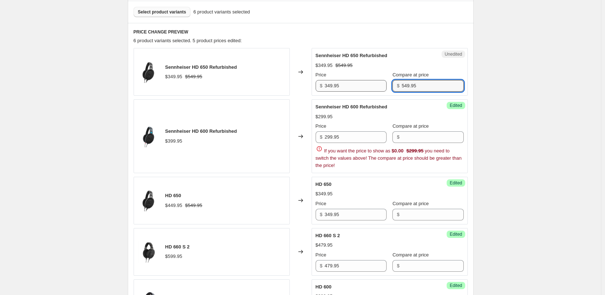
drag, startPoint x: 419, startPoint y: 83, endPoint x: 373, endPoint y: 80, distance: 46.7
click at [373, 80] on div "Price $ 349.95 Compare at price $ 549.95" at bounding box center [390, 81] width 148 height 20
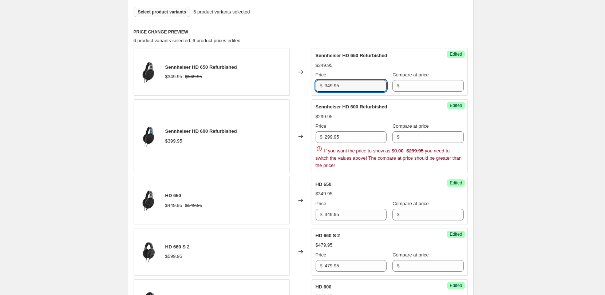
drag, startPoint x: 347, startPoint y: 87, endPoint x: 304, endPoint y: 83, distance: 42.9
click at [304, 83] on div "Sennheiser HD 650 Refurbished $349.95 $549.95 Changed to Success Edited Sennhei…" at bounding box center [301, 72] width 334 height 48
type input "279.95"
click at [501, 141] on div "Create new price [MEDICAL_DATA]. This page is ready Create new price [MEDICAL_D…" at bounding box center [300, 215] width 601 height 868
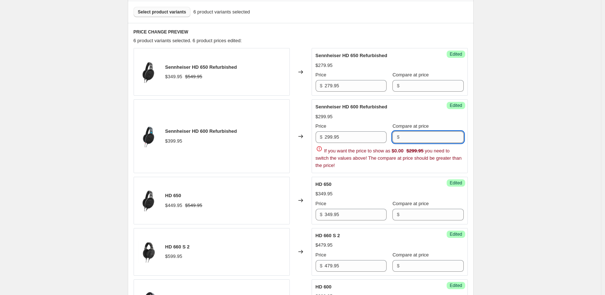
click at [418, 139] on input "Compare at price" at bounding box center [433, 137] width 62 height 12
click at [383, 172] on div "Sennheiser HD 650 Refurbished $349.95 $549.95 Changed to Success Edited Sennhei…" at bounding box center [301, 213] width 334 height 330
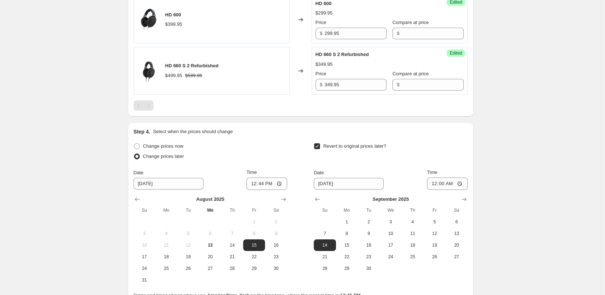
scroll to position [547, 0]
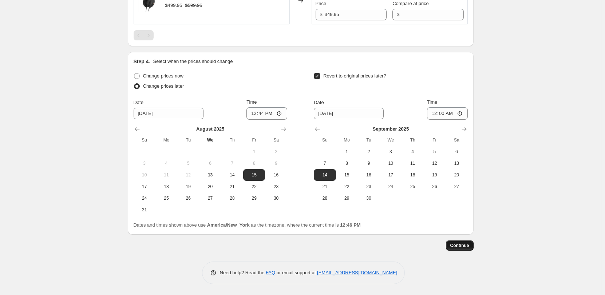
click at [462, 245] on span "Continue" at bounding box center [459, 246] width 19 height 6
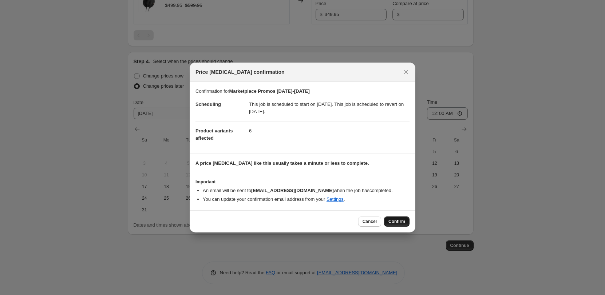
click at [399, 223] on span "Confirm" at bounding box center [397, 222] width 17 height 6
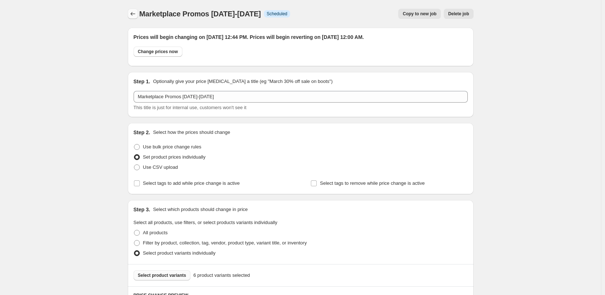
click at [133, 15] on icon "Price change jobs" at bounding box center [132, 13] width 7 height 7
